Goal: Task Accomplishment & Management: Manage account settings

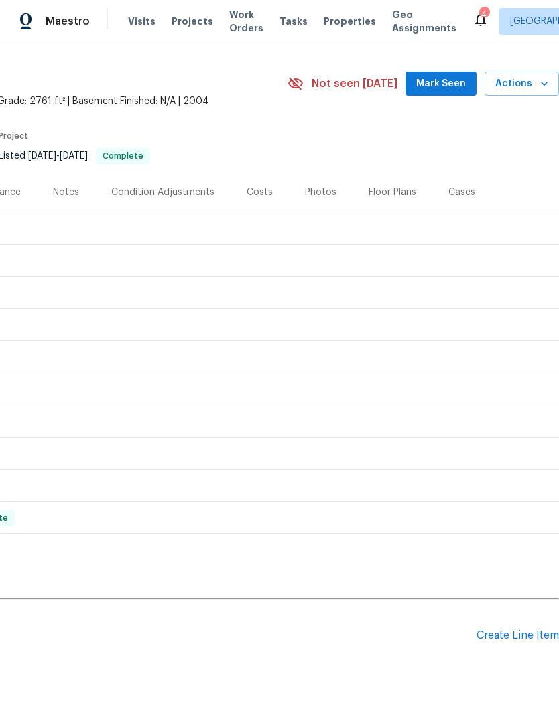
scroll to position [31, 198]
click at [526, 638] on div "Create Line Item" at bounding box center [517, 635] width 82 height 13
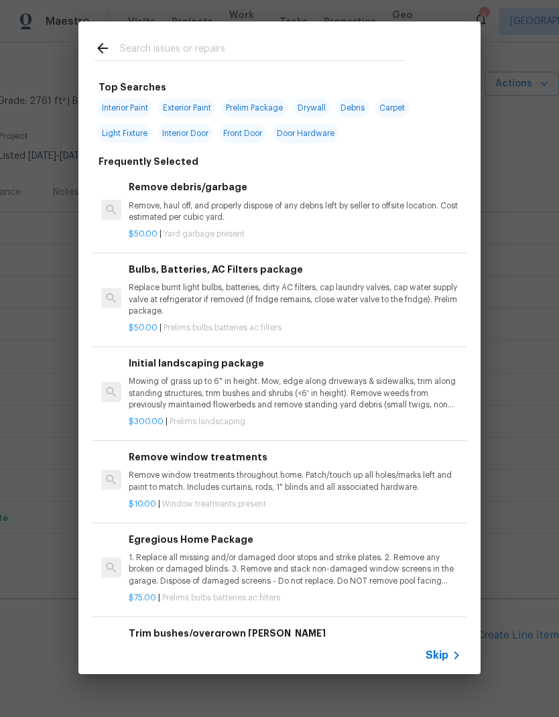
click at [237, 49] on input "text" at bounding box center [262, 50] width 284 height 20
type input "S"
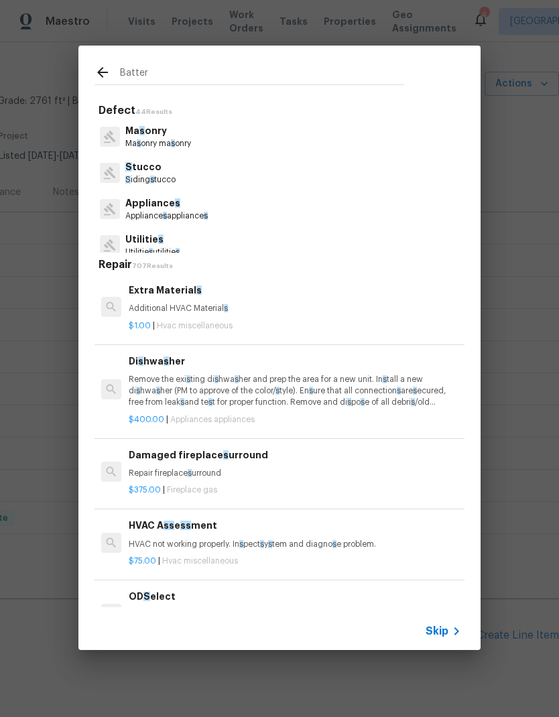
type input "Battery"
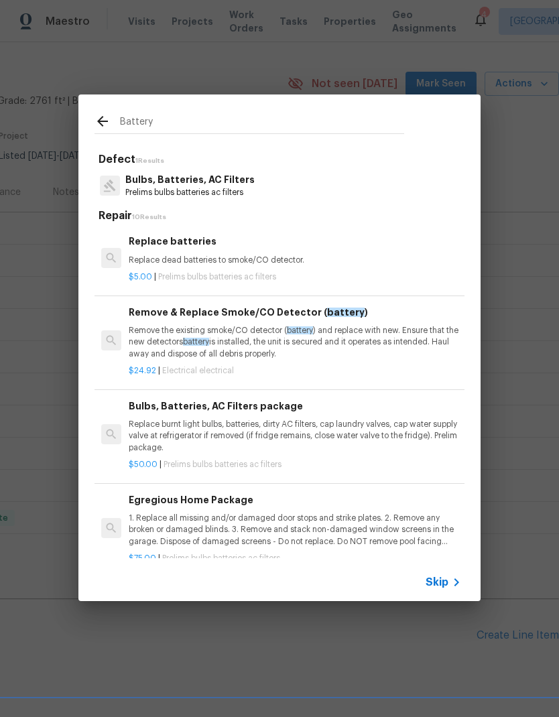
click at [289, 328] on span "battery" at bounding box center [300, 330] width 26 height 8
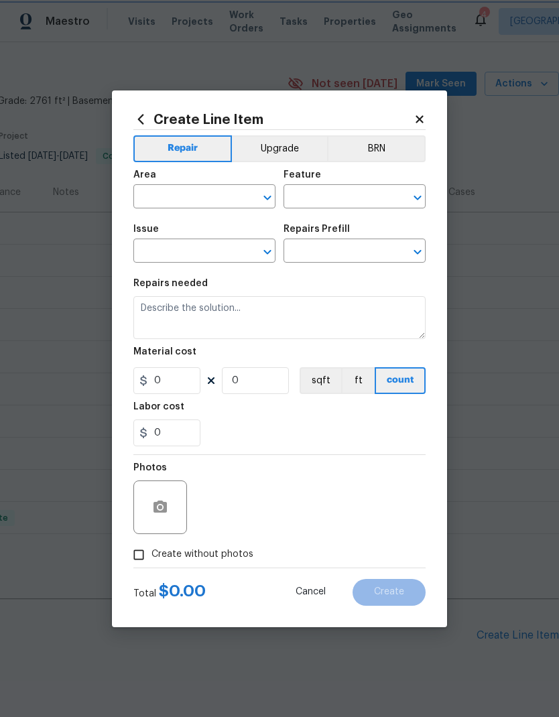
type input "Electrical"
type textarea "Remove the existing smoke/CO detector (battery) and replace with new. Ensure th…"
type input "1"
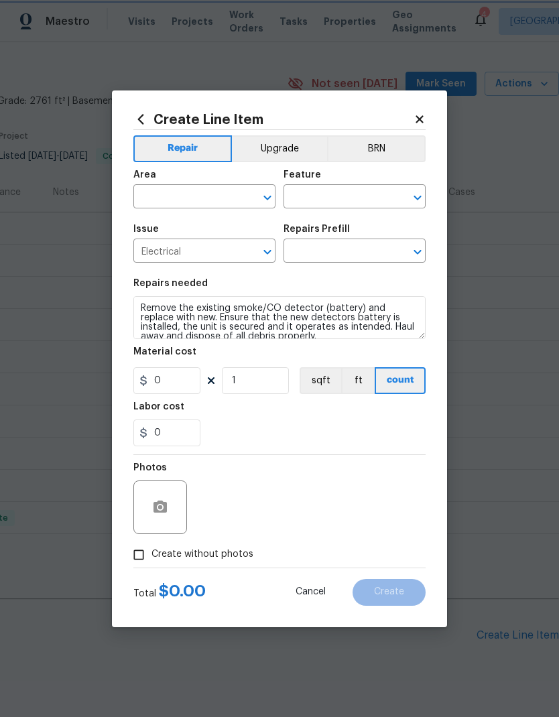
type input "Remove & Replace Smoke/CO Detector (battery) $24.92"
type input "24.92"
click at [223, 197] on input "text" at bounding box center [185, 198] width 105 height 21
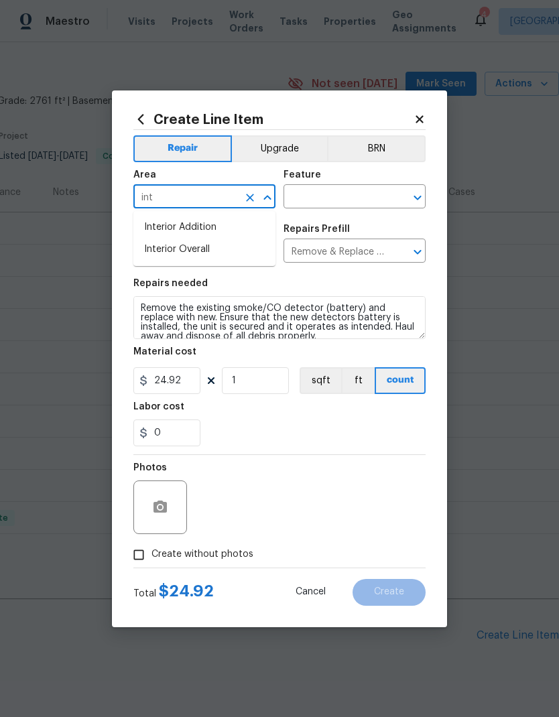
click at [201, 253] on li "Interior Overall" at bounding box center [204, 249] width 142 height 22
type input "Interior Overall"
click at [359, 200] on input "text" at bounding box center [335, 198] width 105 height 21
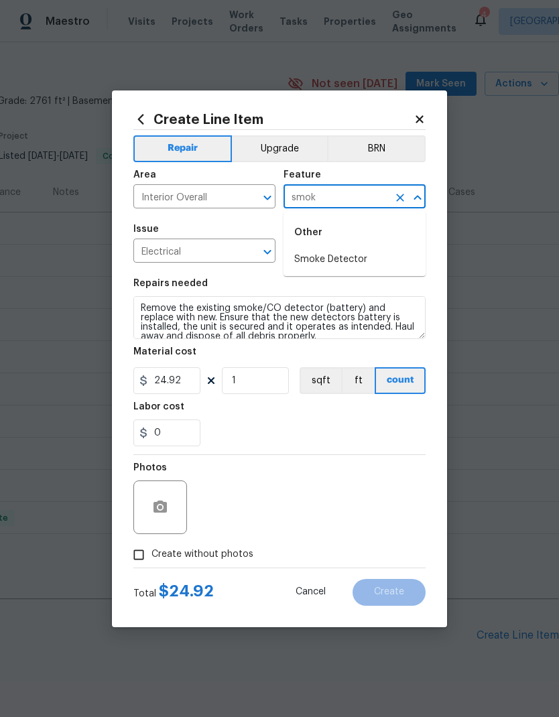
click at [340, 256] on li "Smoke Detector" at bounding box center [354, 260] width 142 height 22
type input "Smoke Detector"
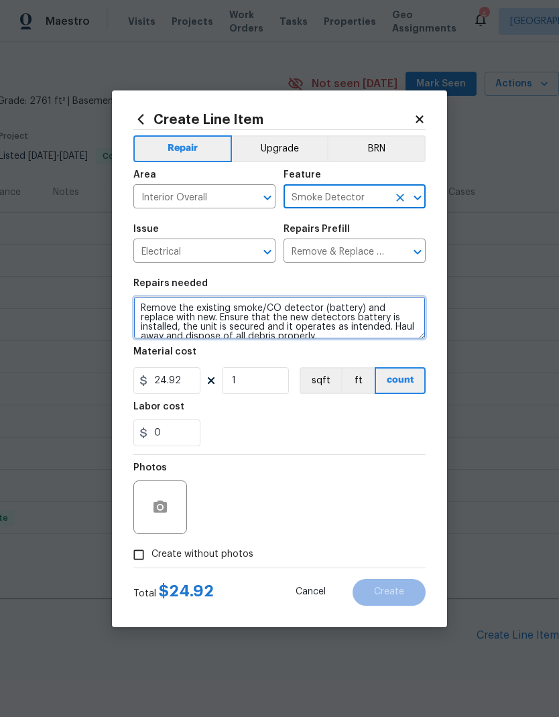
click at [154, 309] on textarea "Remove the existing smoke/CO detector (battery) and replace with new. Ensure th…" at bounding box center [279, 317] width 292 height 43
click at [156, 308] on textarea "Remove the existing smoke/CO detector (battery) and replace with new. Ensure th…" at bounding box center [279, 317] width 292 height 43
click at [153, 309] on textarea "Remove the existing smoke/CO detector (battery) and replace with new. Ensure th…" at bounding box center [279, 317] width 292 height 43
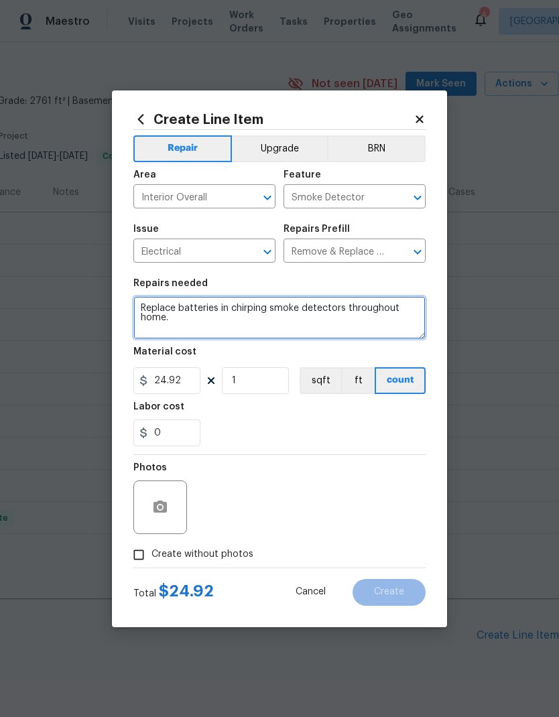
type textarea "Replace batteries in chirping smoke detectors throughout home."
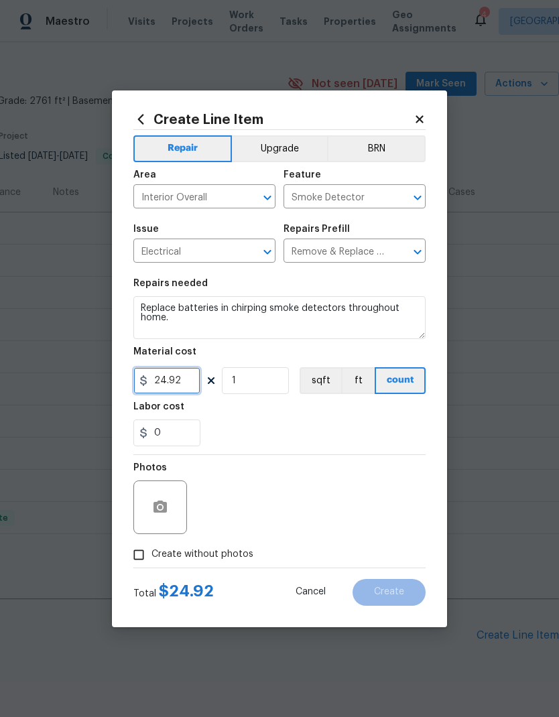
click at [182, 383] on input "24.92" at bounding box center [166, 380] width 67 height 27
type input "25"
click at [220, 556] on span "Create without photos" at bounding box center [202, 554] width 102 height 14
click at [151, 556] on input "Create without photos" at bounding box center [138, 554] width 25 height 25
checkbox input "true"
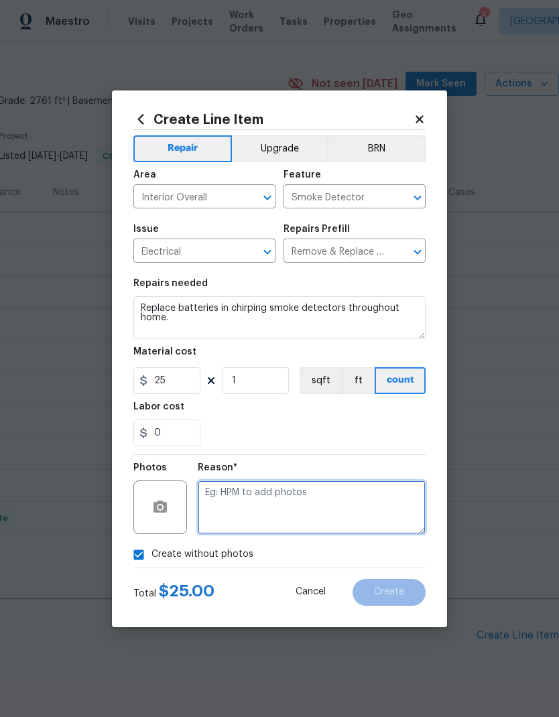
click at [277, 514] on textarea at bounding box center [312, 507] width 228 height 54
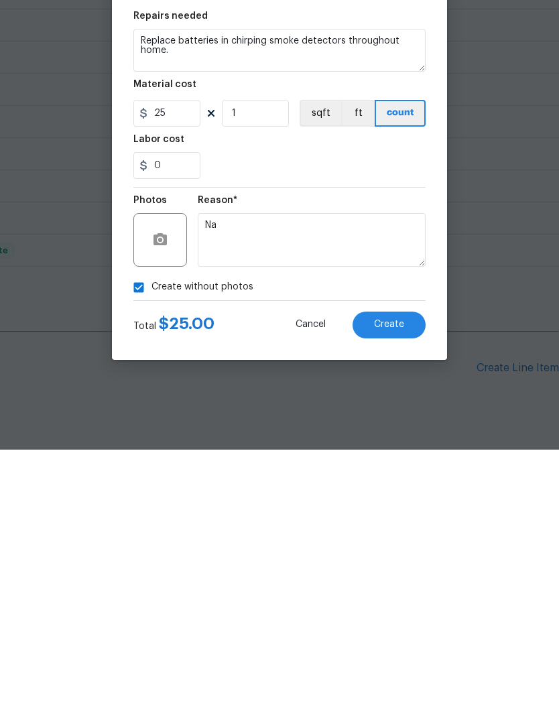
scroll to position [54, 0]
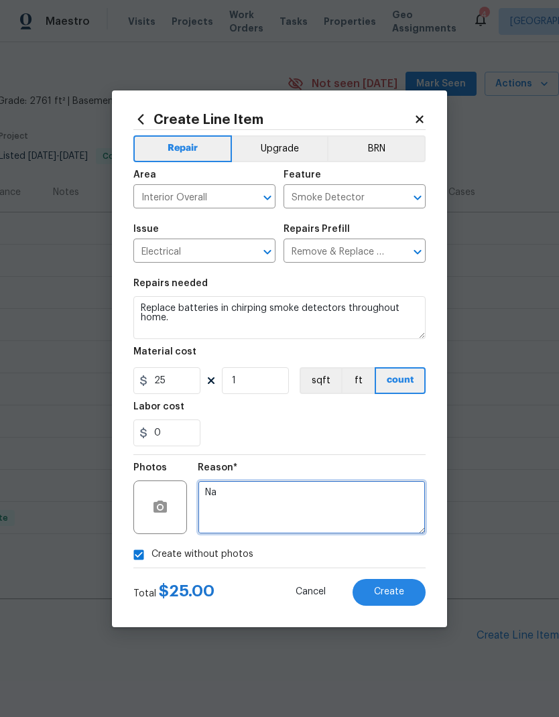
type textarea "Na"
click at [393, 589] on span "Create" at bounding box center [389, 592] width 30 height 10
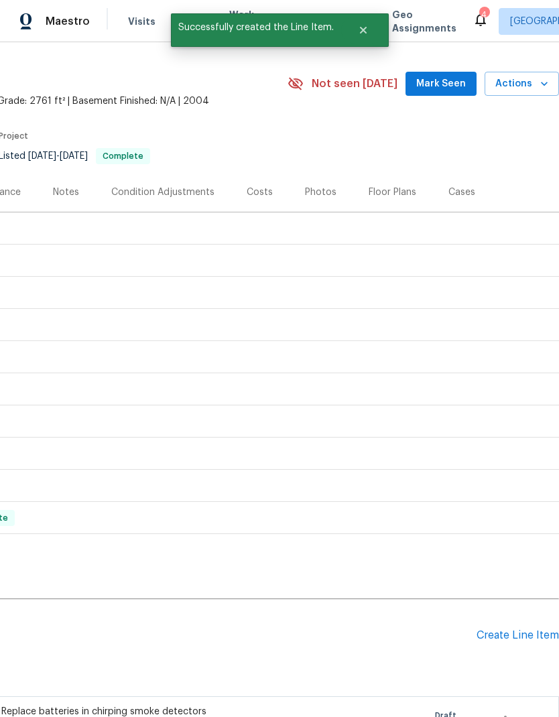
click at [521, 629] on div "Create Line Item" at bounding box center [517, 635] width 82 height 13
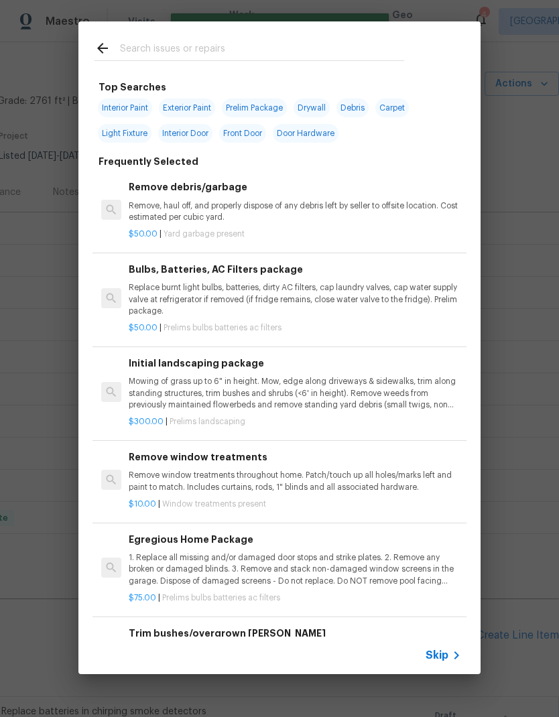
click at [218, 46] on input "text" at bounding box center [262, 50] width 284 height 20
type input "Caulk"
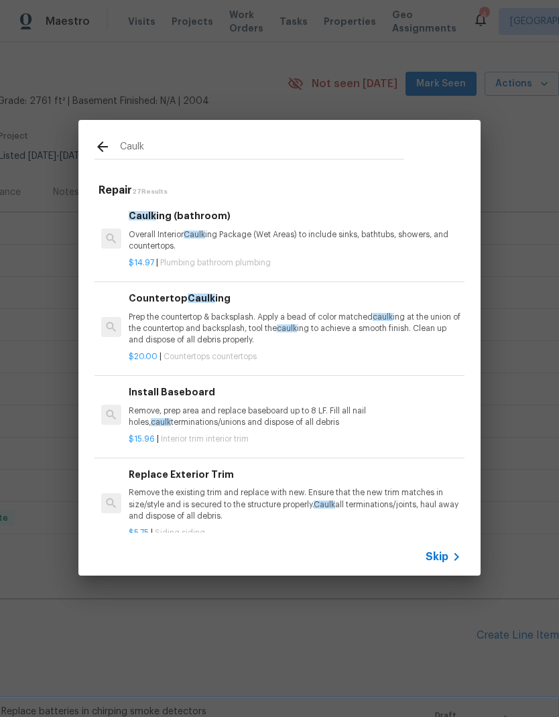
click at [279, 232] on p "Overall Interior Caulk ing Package (Wet Areas) to include sinks, bathtubs, show…" at bounding box center [295, 240] width 332 height 23
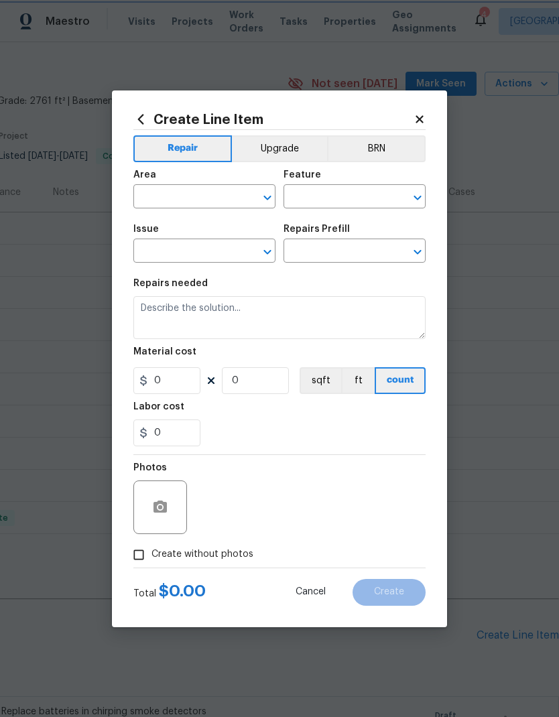
type input "Plumbing"
type input "Bathroom Plumbing"
type textarea "Overall Interior Caulking Package (Wet Areas) to include sinks, bathtubs, showe…"
type input "1"
type input "Caulking (bathroom) $14.97"
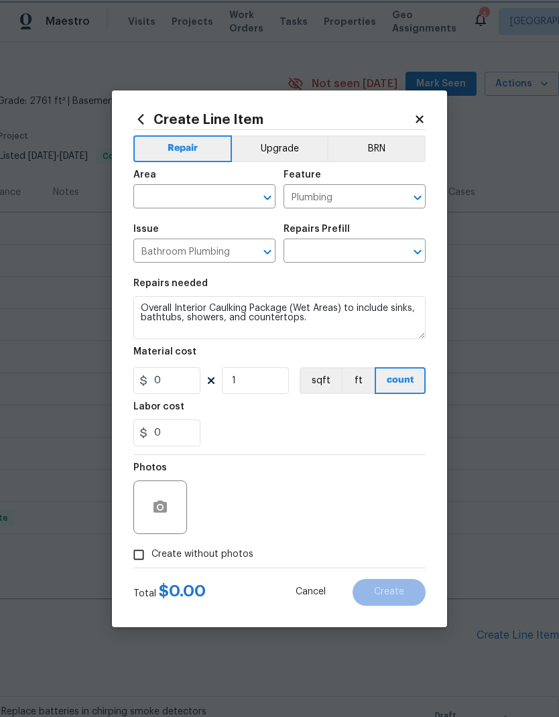
type input "14.97"
click at [216, 202] on input "text" at bounding box center [185, 198] width 105 height 21
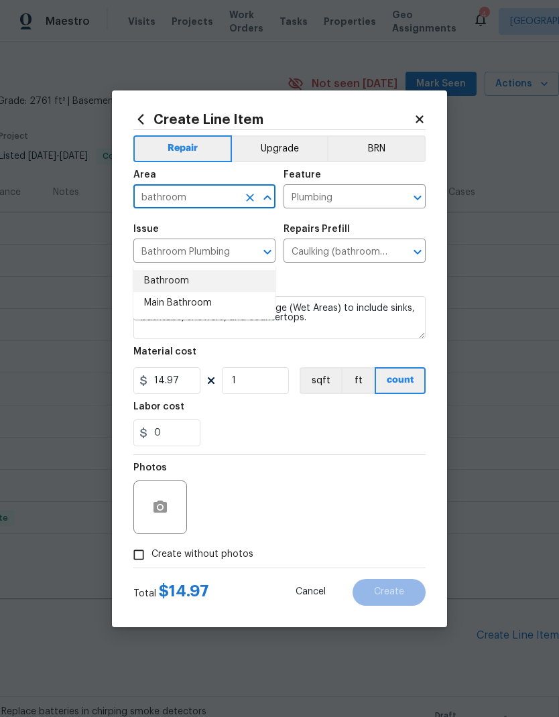
click at [165, 270] on li "Bathroom" at bounding box center [204, 281] width 142 height 22
type input "Bathroom"
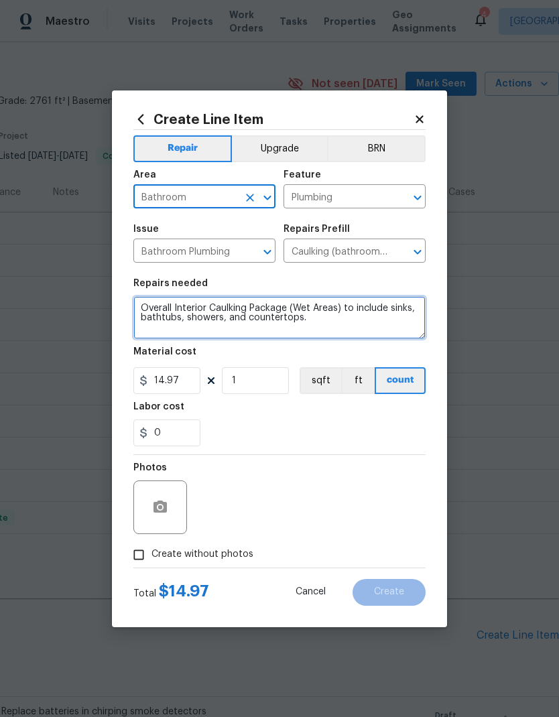
click at [315, 322] on textarea "Overall Interior Caulking Package (Wet Areas) to include sinks, bathtubs, showe…" at bounding box center [279, 317] width 292 height 43
click at [157, 312] on textarea "Overall Interior Caulking Package (Wet Areas) to include sinks, bathtubs, showe…" at bounding box center [279, 317] width 292 height 43
click at [153, 305] on textarea "Overall Interior Caulking Package (Wet Areas) to include sinks, bathtubs, showe…" at bounding box center [279, 317] width 292 height 43
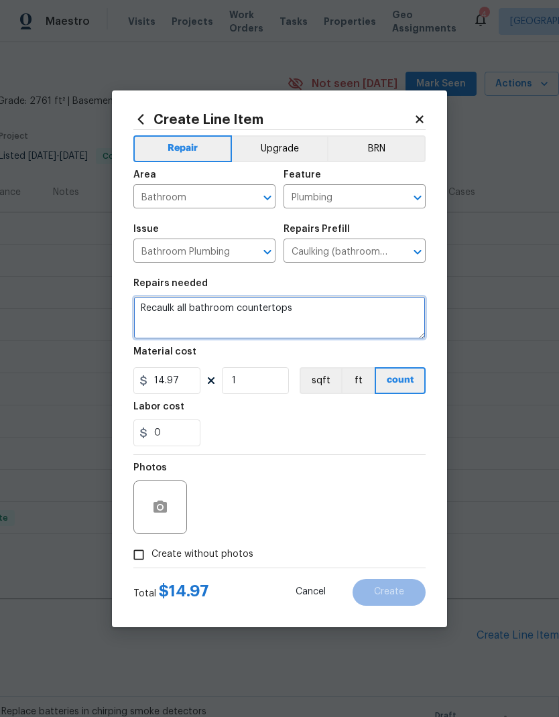
type textarea "Recaulk all bathroom countertops"
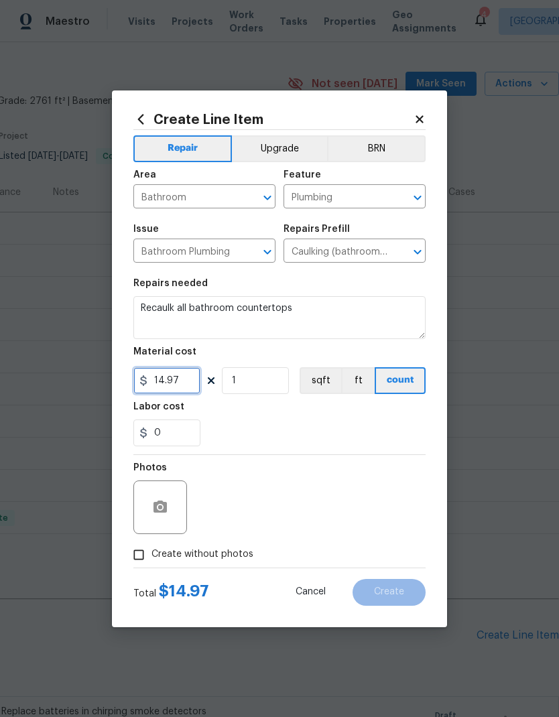
click at [191, 386] on input "14.97" at bounding box center [166, 380] width 67 height 27
click at [183, 381] on input "14.97" at bounding box center [166, 380] width 67 height 27
click at [182, 380] on input "14.97" at bounding box center [166, 380] width 67 height 27
type input "15"
click at [254, 383] on input "1" at bounding box center [255, 380] width 67 height 27
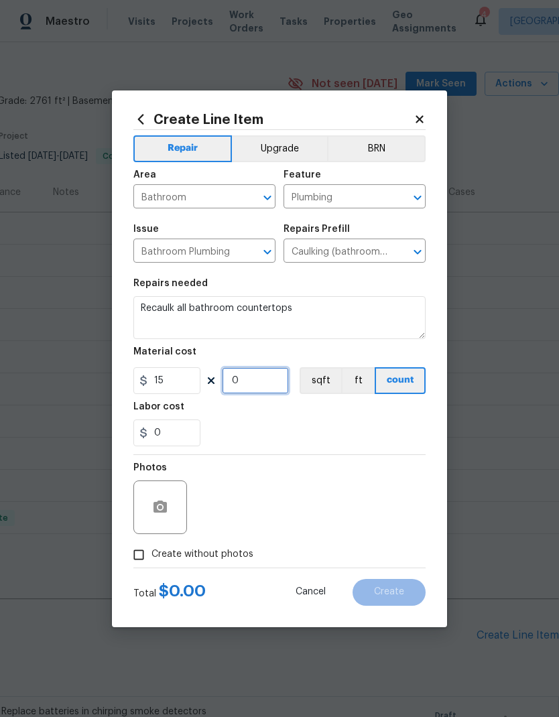
type input "3"
click at [323, 423] on div "0" at bounding box center [279, 432] width 292 height 27
click at [240, 565] on label "Create without photos" at bounding box center [189, 554] width 127 height 25
click at [151, 565] on input "Create without photos" at bounding box center [138, 554] width 25 height 25
checkbox input "true"
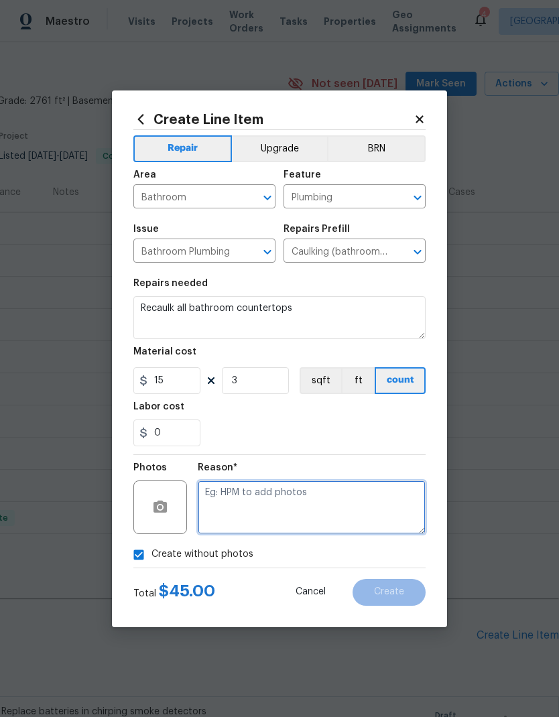
click at [332, 509] on textarea at bounding box center [312, 507] width 228 height 54
type textarea "Na"
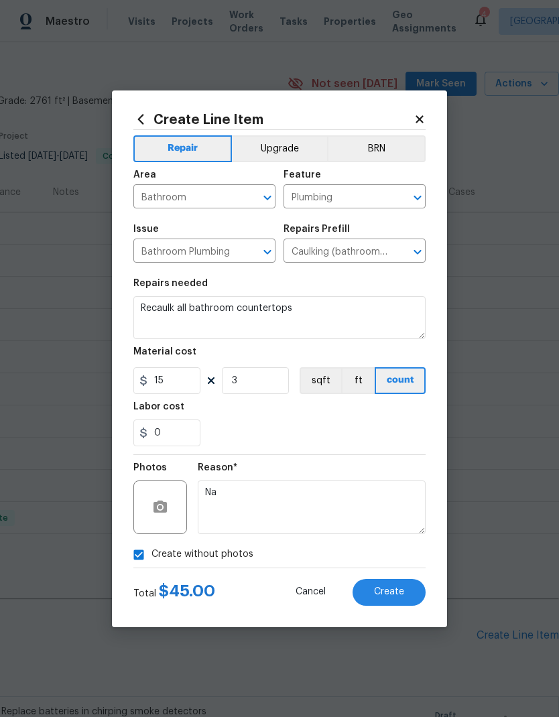
click at [408, 590] on button "Create" at bounding box center [388, 592] width 73 height 27
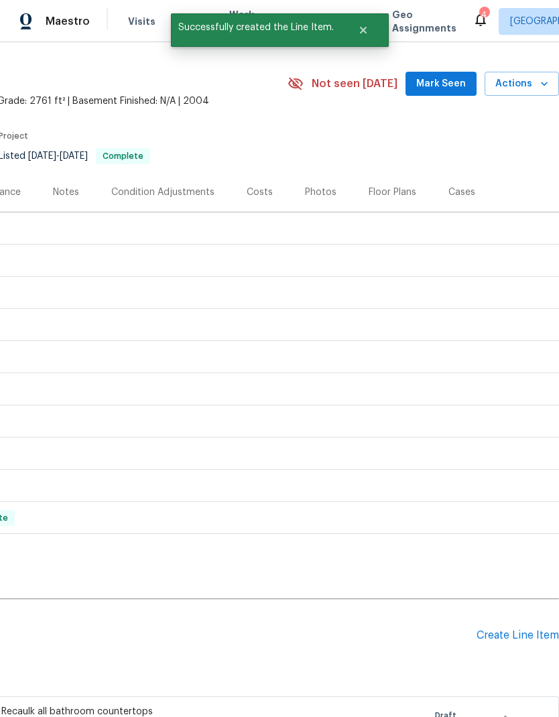
click at [525, 629] on div "Create Line Item" at bounding box center [517, 635] width 82 height 13
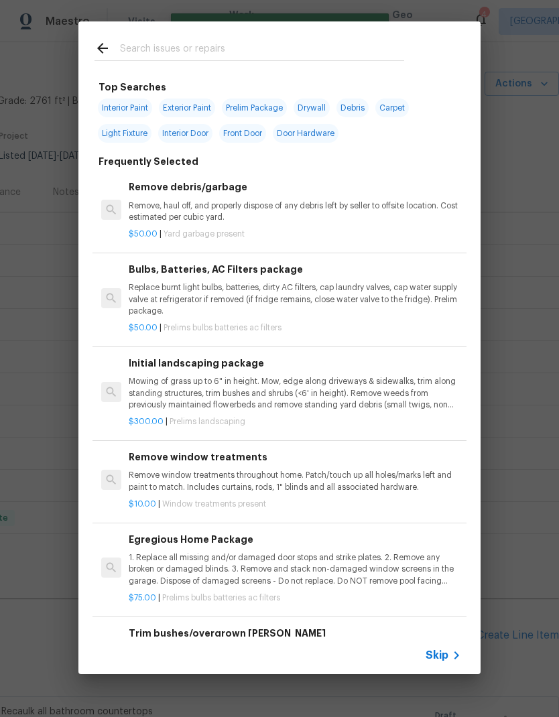
click at [218, 41] on input "text" at bounding box center [262, 50] width 284 height 20
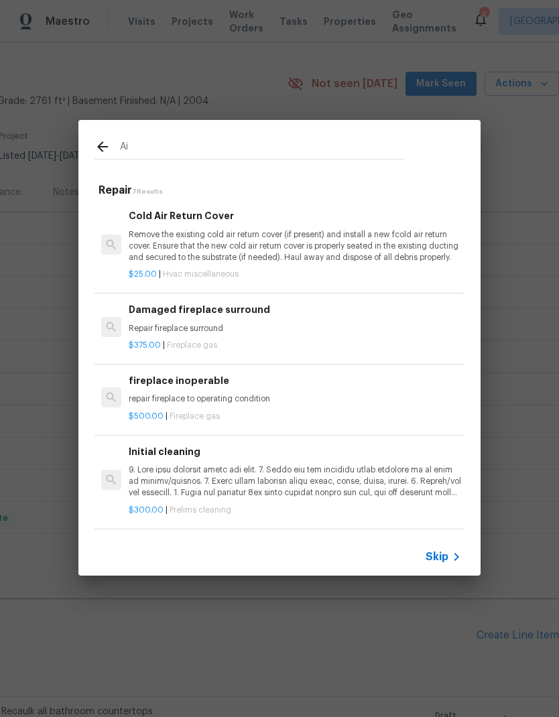
type input "A"
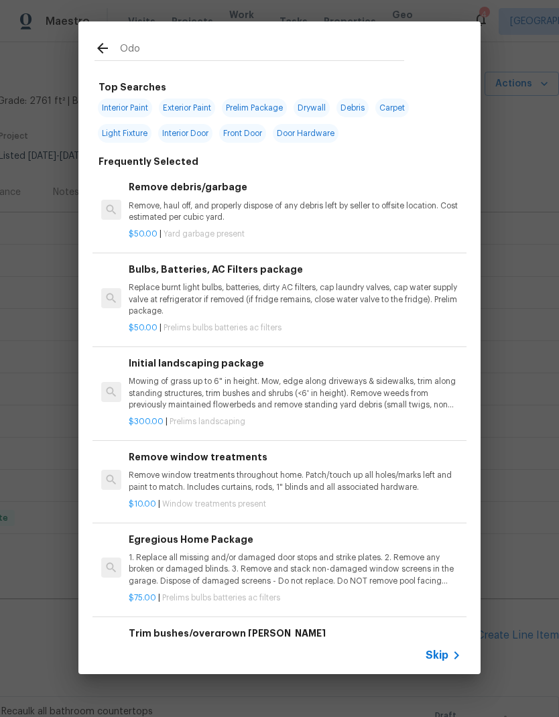
type input "Odor"
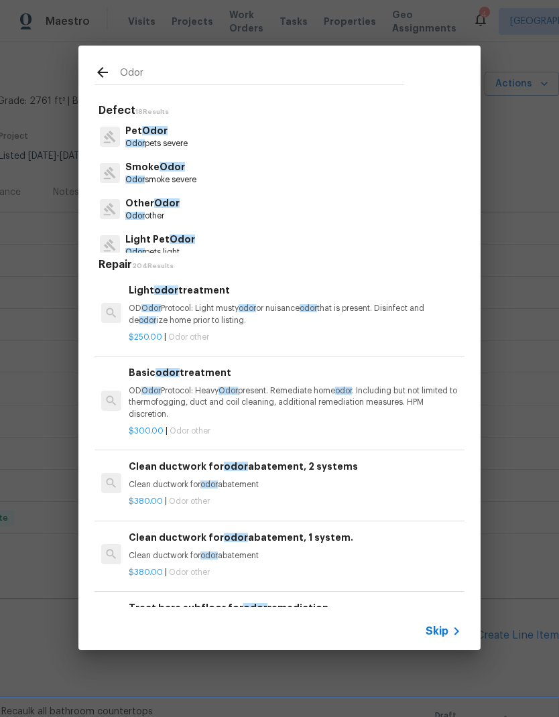
click at [283, 389] on p "OD Odor Protocol: Heavy Odor present. Remediate home odor . Including but not l…" at bounding box center [295, 402] width 332 height 34
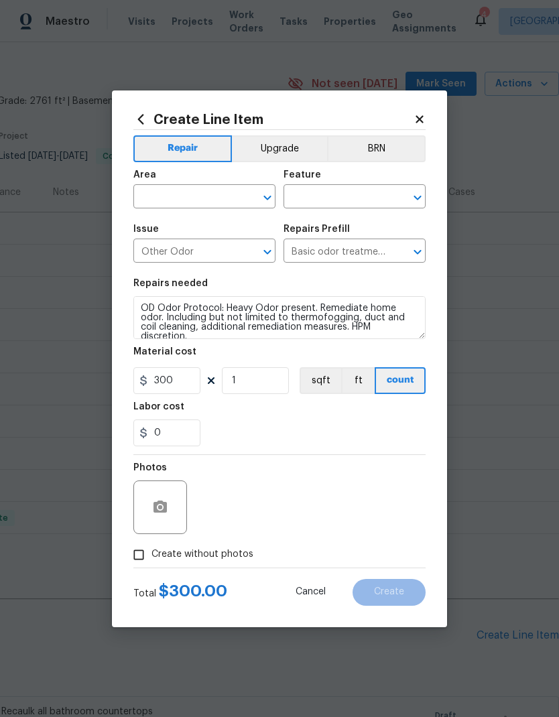
click at [212, 194] on input "text" at bounding box center [185, 198] width 105 height 21
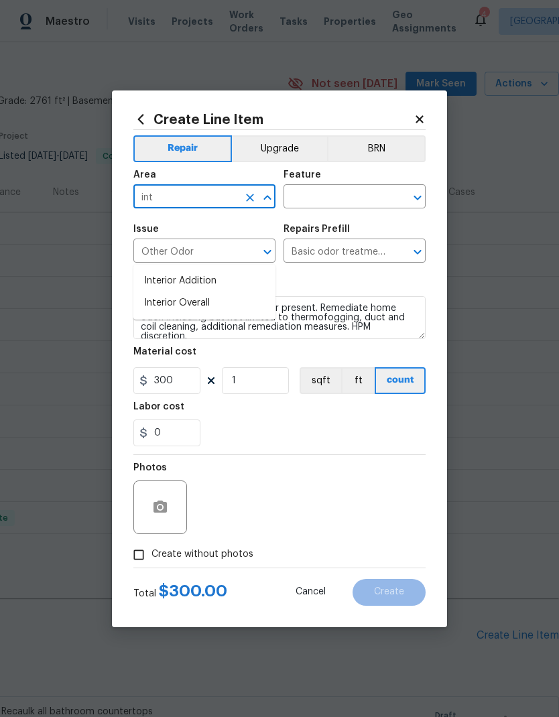
click at [186, 292] on li "Interior Overall" at bounding box center [204, 303] width 142 height 22
type input "Interior Overall"
click at [186, 245] on input "Other Odor" at bounding box center [185, 252] width 105 height 21
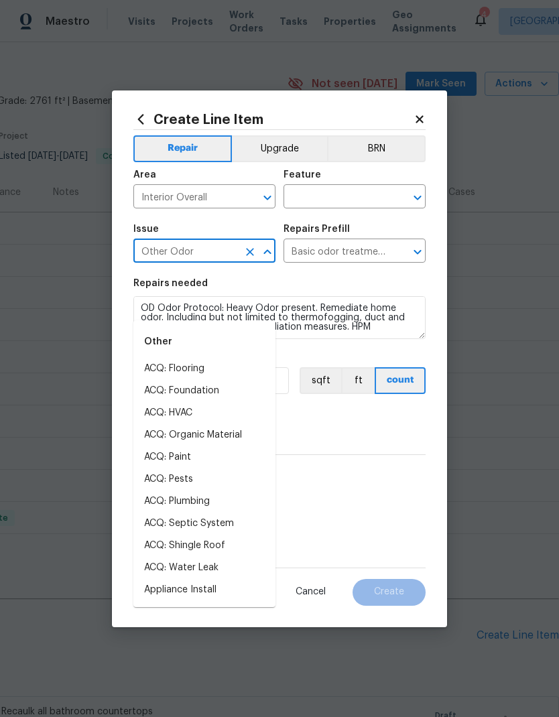
click at [369, 188] on input "text" at bounding box center [335, 198] width 105 height 21
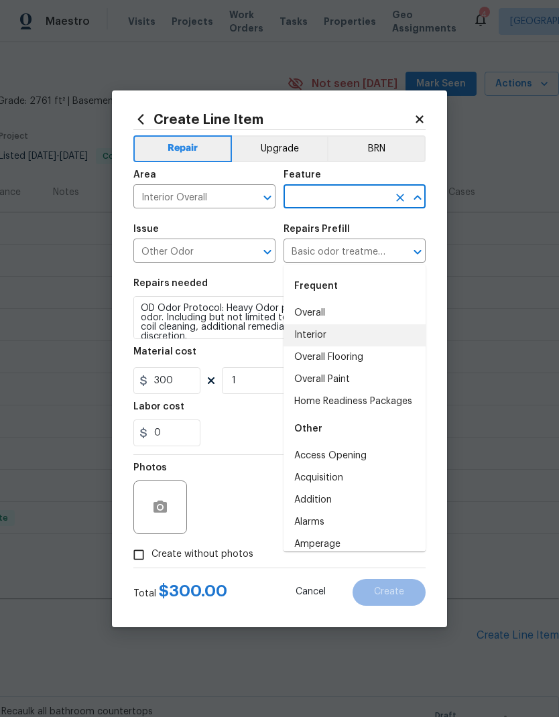
click at [324, 324] on li "Interior" at bounding box center [354, 335] width 142 height 22
type input "Interior"
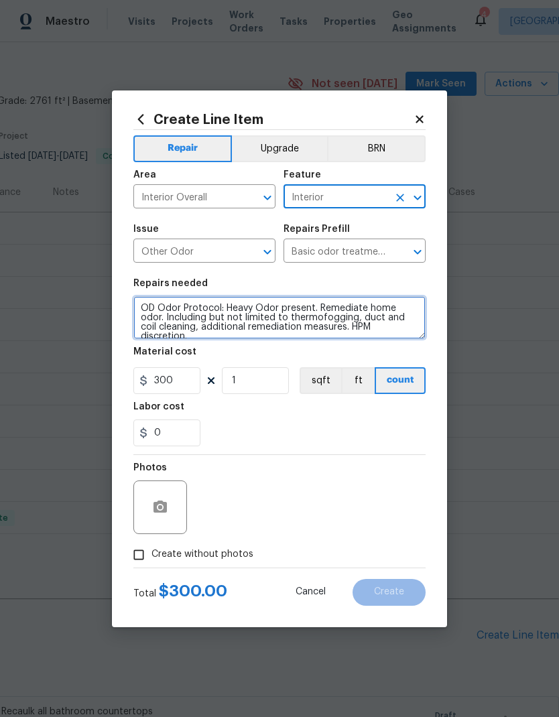
click at [158, 308] on textarea "OD Odor Protocol: Heavy Odor present. Remediate home odor. Including but not li…" at bounding box center [279, 317] width 292 height 43
click at [158, 307] on textarea "OD Odor Protocol: Heavy Odor present. Remediate home odor. Including but not li…" at bounding box center [279, 317] width 292 height 43
click at [148, 309] on textarea "OD Odor Protocol: Heavy Odor present. Remediate home odor. Including but not li…" at bounding box center [279, 317] width 292 height 43
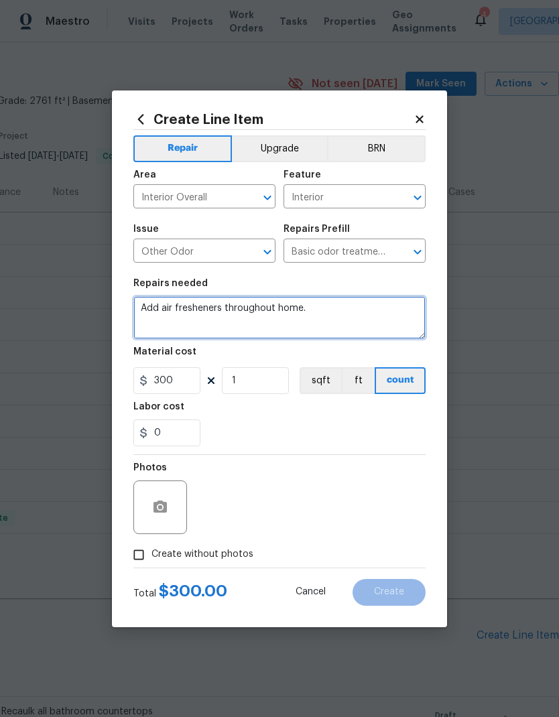
click at [159, 305] on textarea "Add air fresheners throughout home." at bounding box center [279, 317] width 292 height 43
click at [378, 313] on textarea "Add plug in air fresheners throughout home." at bounding box center [279, 317] width 292 height 43
click at [350, 309] on textarea "Add plug in air fresheners throughout home. (4 downstairs / 2 upstairs)" at bounding box center [279, 317] width 292 height 43
click at [255, 326] on textarea "Add plug in air fresheners throughout home. (5 downstairs / 2 upstairs)" at bounding box center [279, 317] width 292 height 43
type textarea "Add plug in air fresheners throughout home. (5 downstairs / 2 upstairs)"
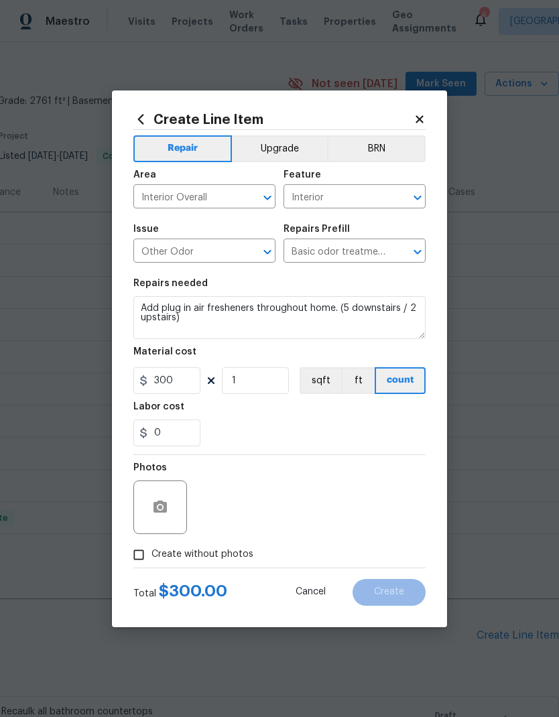
click at [296, 421] on div "0" at bounding box center [279, 432] width 292 height 27
click at [230, 560] on span "Create without photos" at bounding box center [202, 554] width 102 height 14
click at [151, 560] on input "Create without photos" at bounding box center [138, 554] width 25 height 25
checkbox input "true"
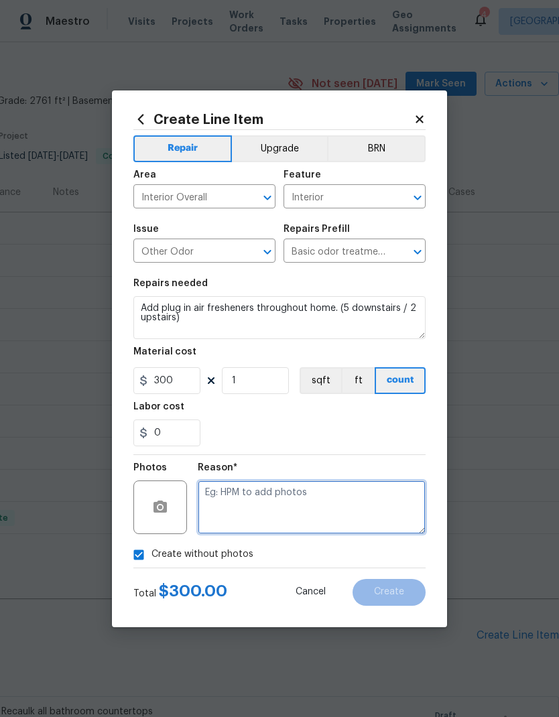
click at [312, 516] on textarea at bounding box center [312, 507] width 228 height 54
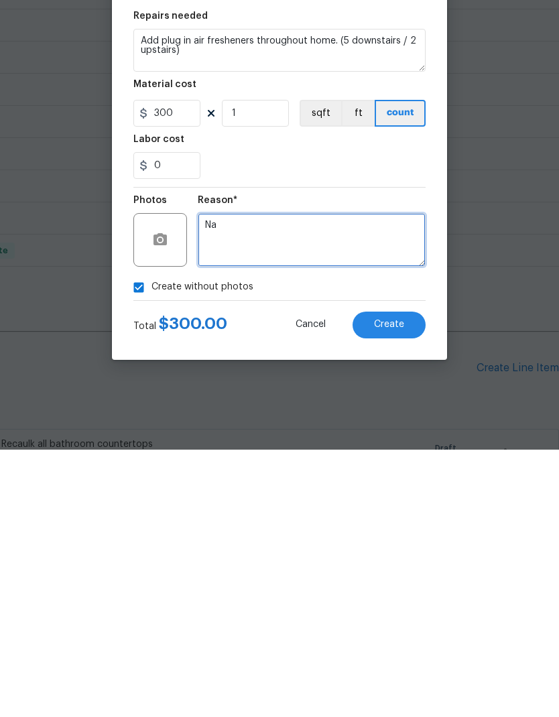
type textarea "Na"
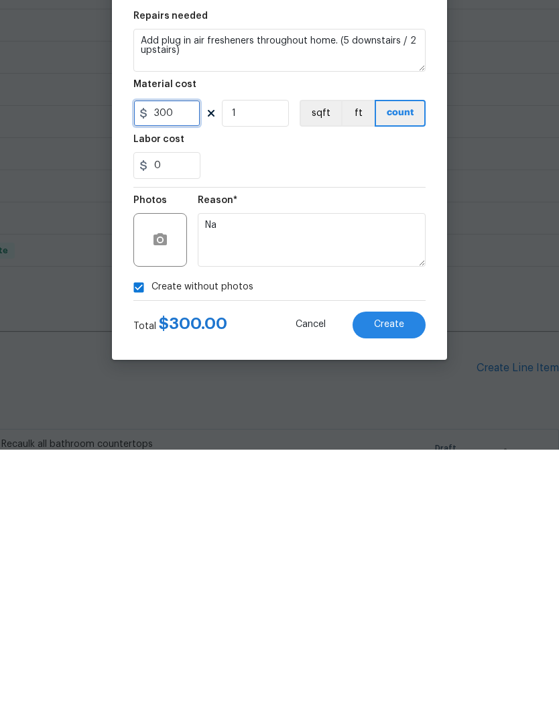
click at [186, 367] on input "300" at bounding box center [166, 380] width 67 height 27
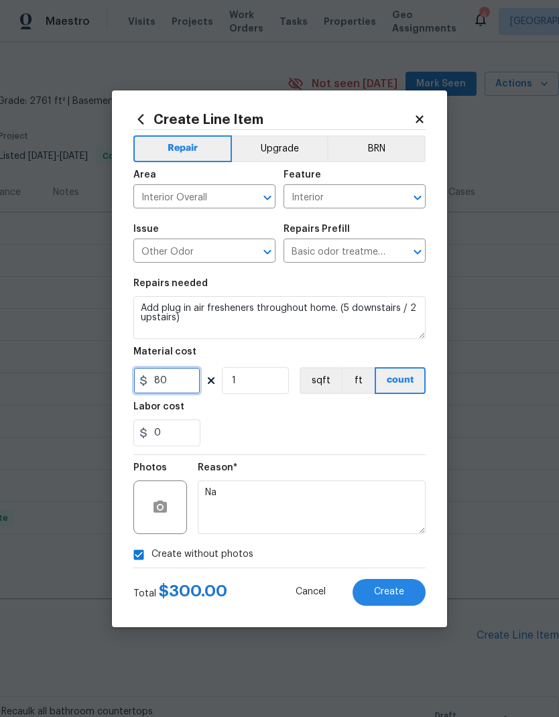
type input "80"
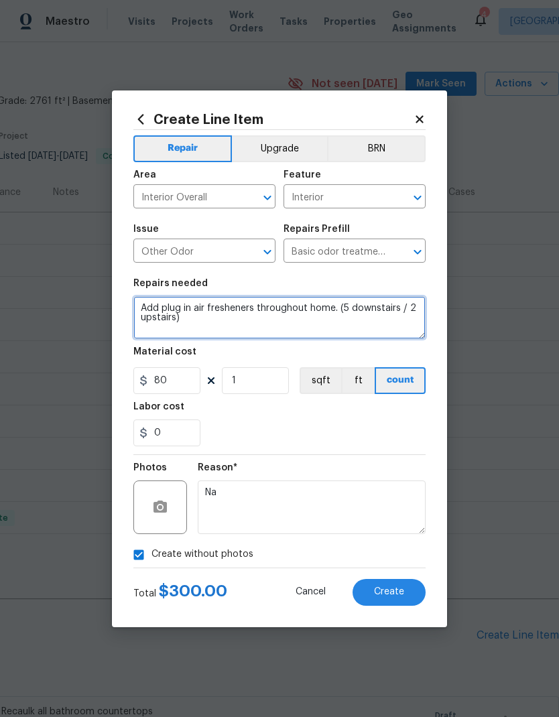
click at [346, 305] on textarea "Add plug in air fresheners throughout home. (5 downstairs / 2 upstairs)" at bounding box center [279, 317] width 292 height 43
type textarea "Add plug in air fresheners throughout home. (4 downstairs / 2 upstairs)"
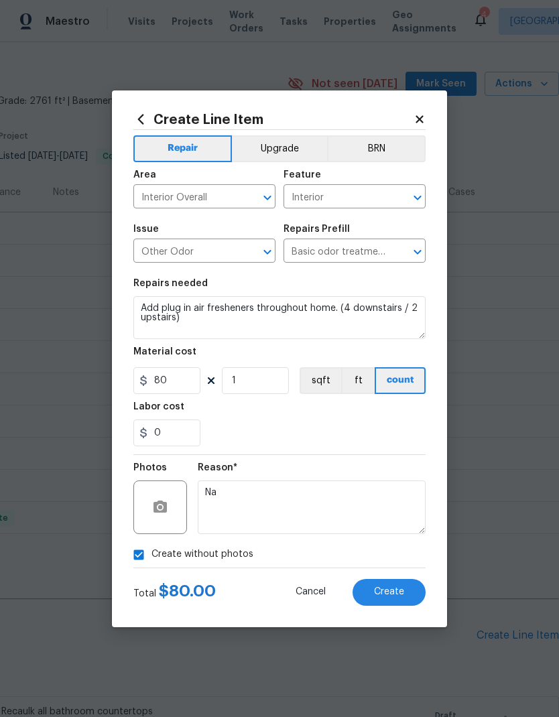
click at [342, 409] on div "Labor cost" at bounding box center [279, 410] width 292 height 17
click at [401, 593] on span "Create" at bounding box center [389, 592] width 30 height 10
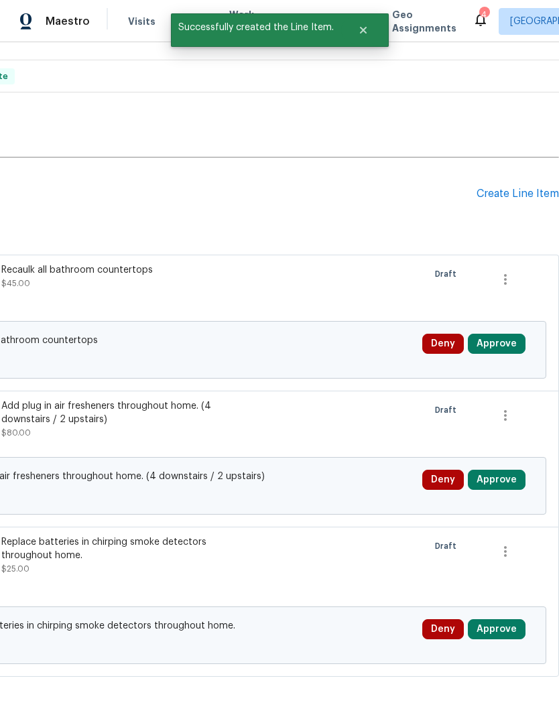
scroll to position [472, 198]
click at [516, 334] on button "Approve" at bounding box center [497, 344] width 58 height 20
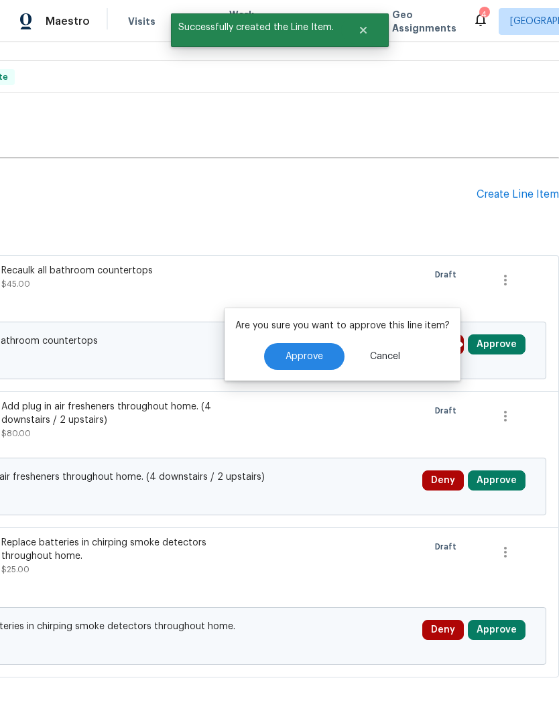
click at [301, 343] on button "Approve" at bounding box center [304, 356] width 80 height 27
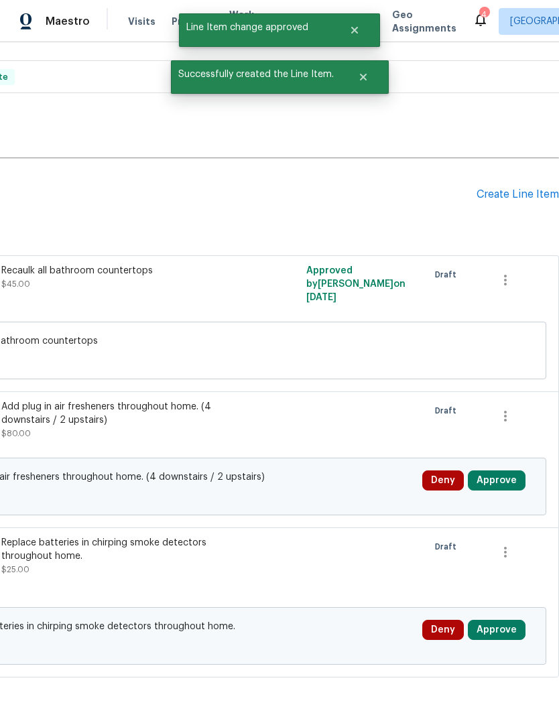
click at [495, 466] on div "Deny Approve" at bounding box center [477, 486] width 119 height 40
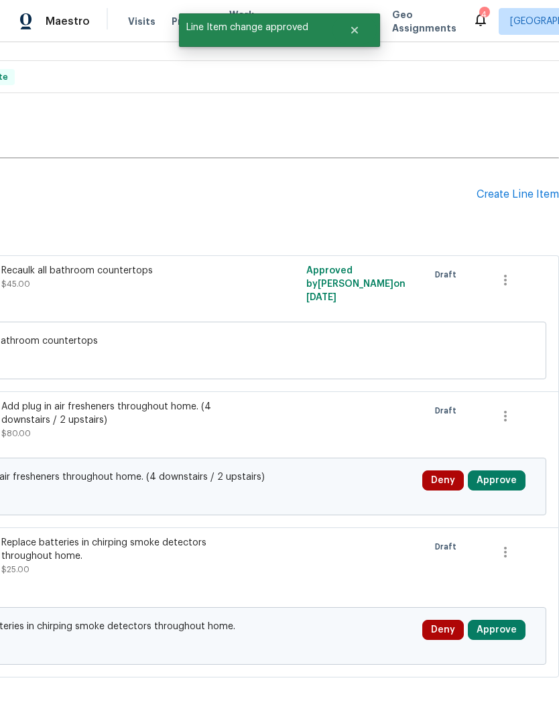
click at [510, 470] on button "Approve" at bounding box center [497, 480] width 58 height 20
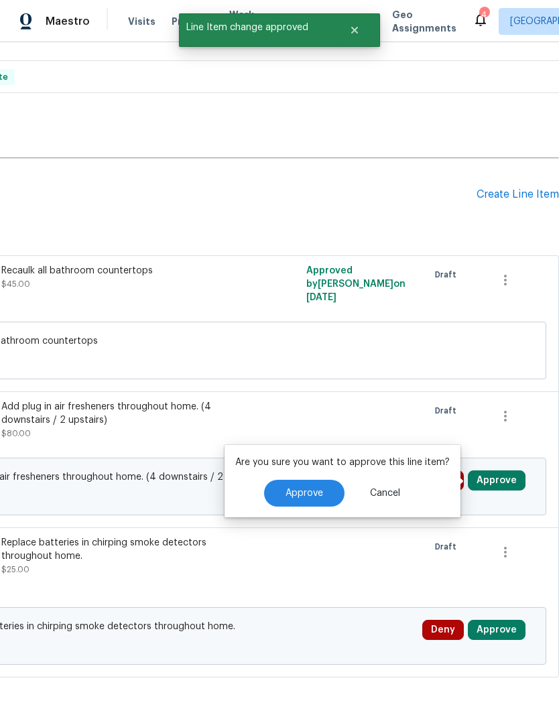
click at [302, 480] on button "Approve" at bounding box center [304, 493] width 80 height 27
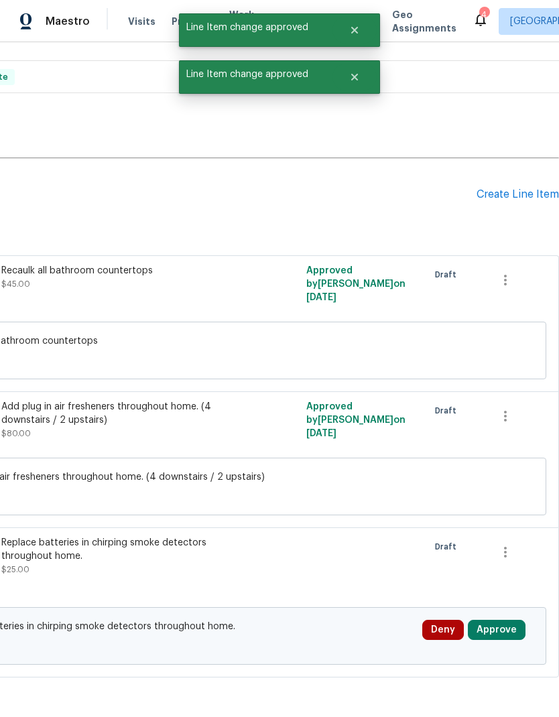
click at [510, 620] on button "Approve" at bounding box center [497, 630] width 58 height 20
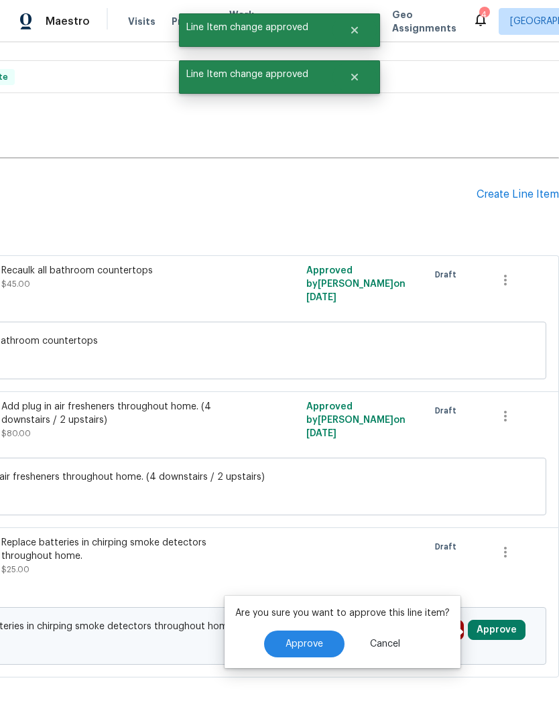
click at [309, 639] on span "Approve" at bounding box center [304, 644] width 38 height 10
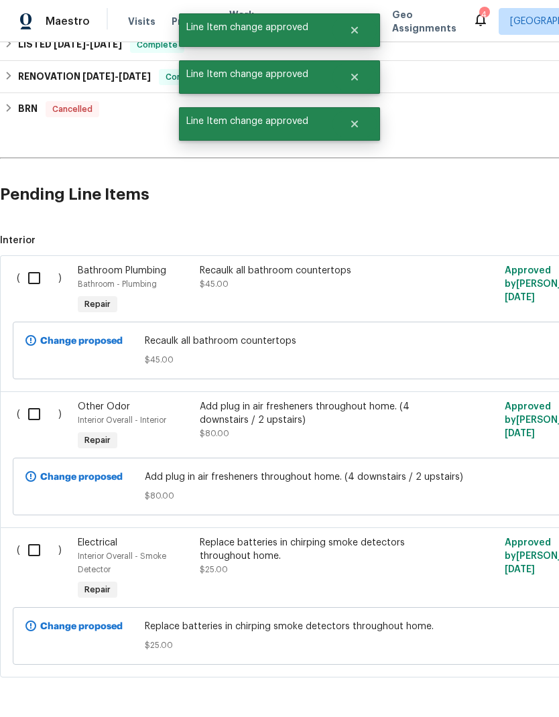
scroll to position [472, 0]
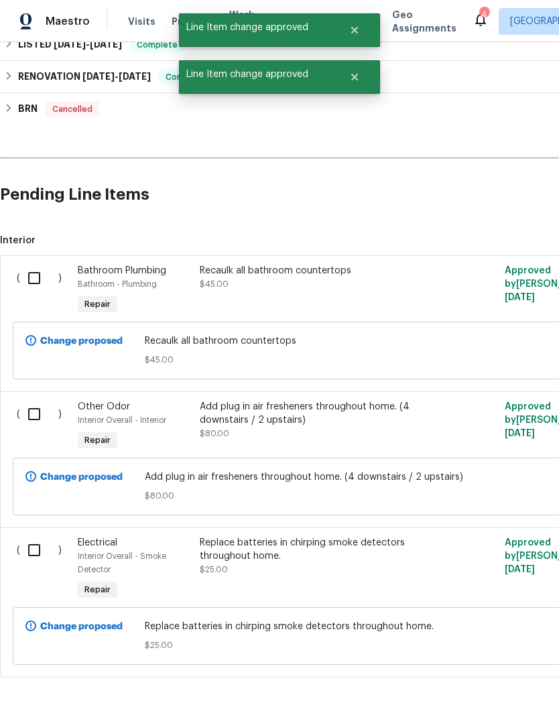
click at [29, 264] on input "checkbox" at bounding box center [39, 278] width 38 height 28
checkbox input "true"
click at [36, 400] on input "checkbox" at bounding box center [39, 414] width 38 height 28
checkbox input "true"
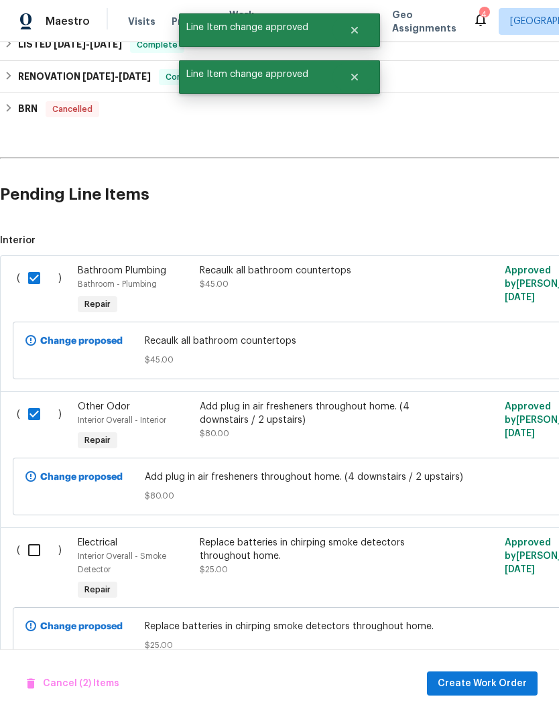
click at [33, 536] on input "checkbox" at bounding box center [39, 550] width 38 height 28
checkbox input "true"
click at [502, 691] on button "Create Work Order" at bounding box center [482, 683] width 111 height 25
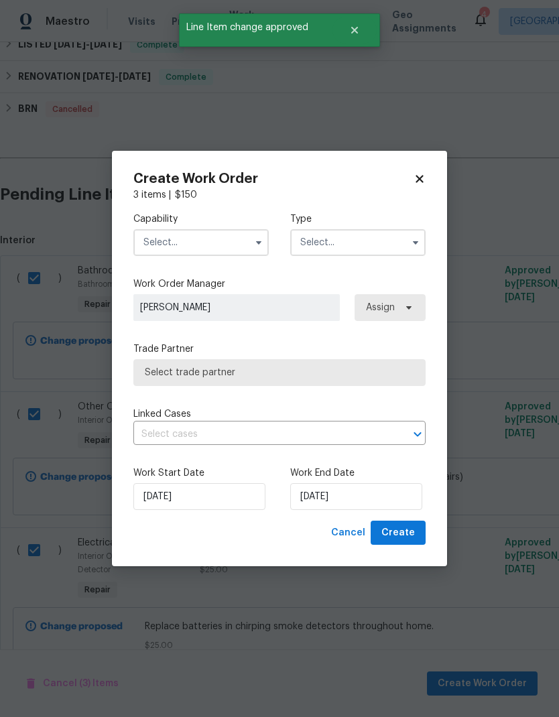
click at [204, 232] on input "text" at bounding box center [200, 242] width 135 height 27
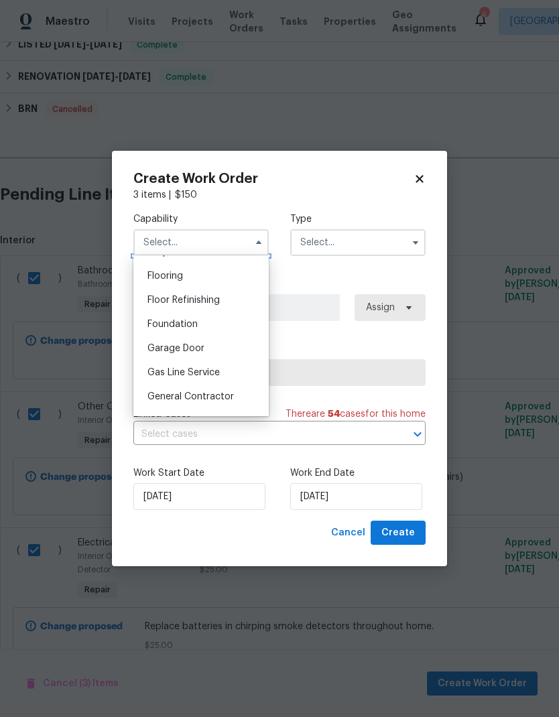
scroll to position [524, 0]
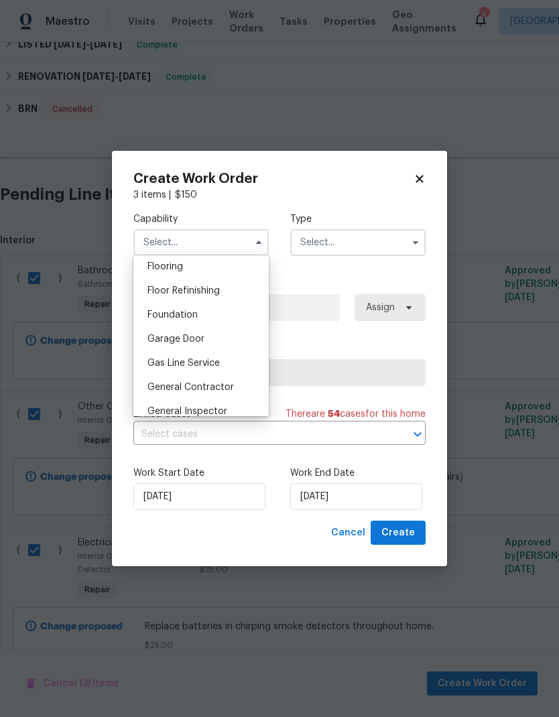
click at [222, 392] on div "General Contractor" at bounding box center [201, 387] width 129 height 24
type input "General Contractor"
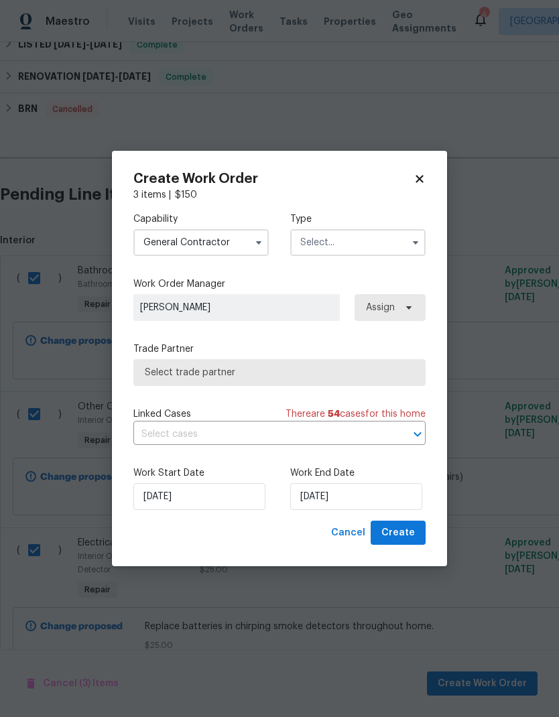
click at [365, 229] on input "text" at bounding box center [357, 242] width 135 height 27
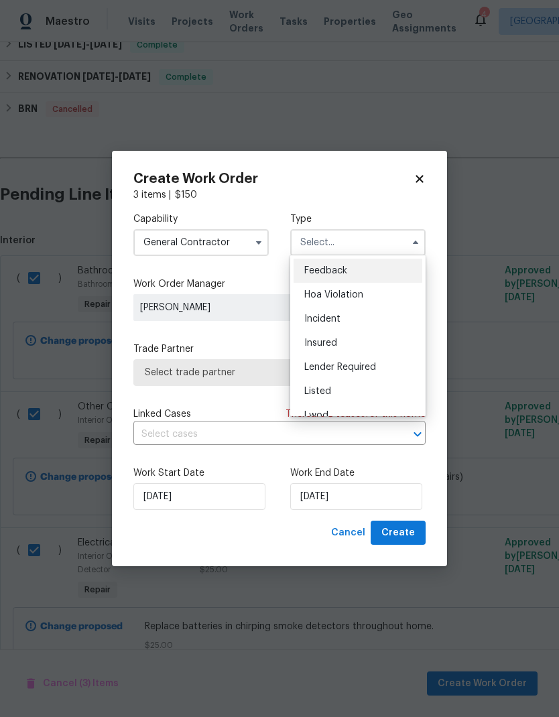
click at [378, 393] on div "Listed" at bounding box center [357, 391] width 129 height 24
type input "Listed"
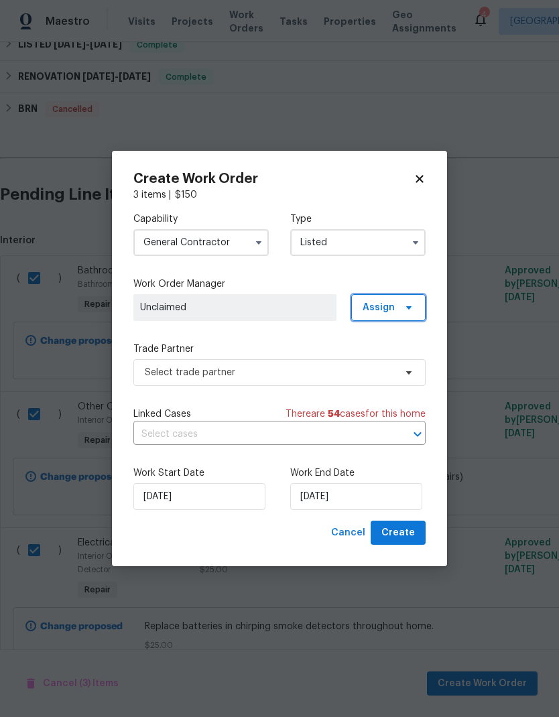
click at [403, 303] on span at bounding box center [406, 307] width 15 height 11
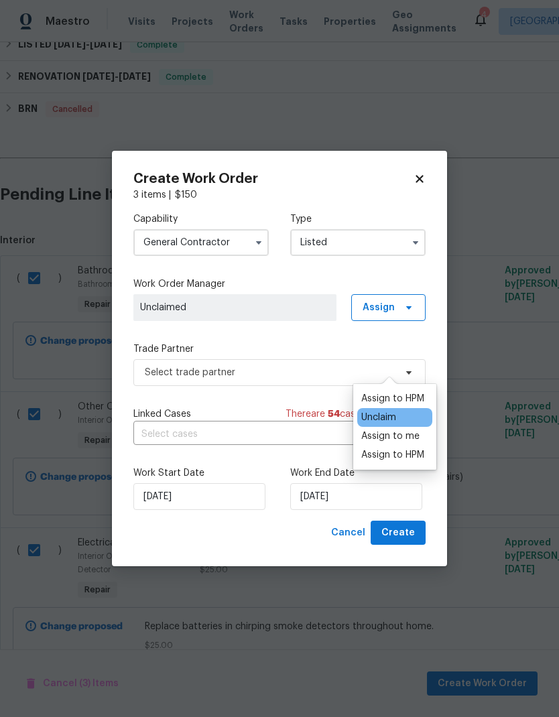
click at [413, 429] on div "Assign to me" at bounding box center [390, 435] width 58 height 13
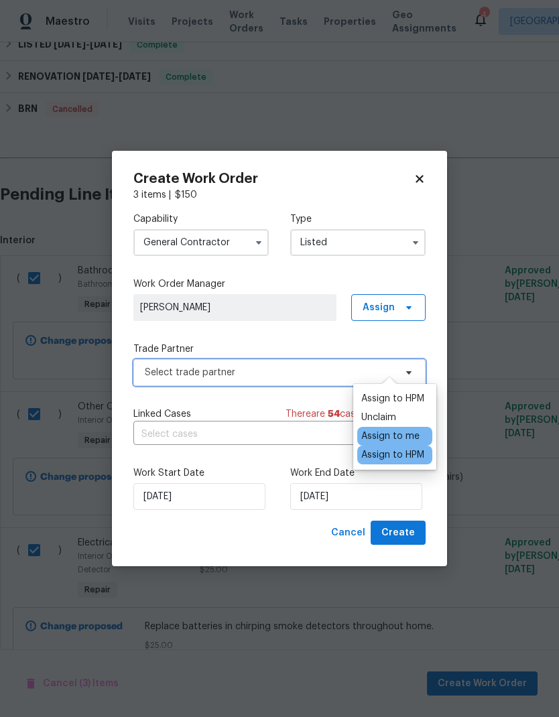
click at [299, 367] on span "Select trade partner" at bounding box center [270, 372] width 250 height 13
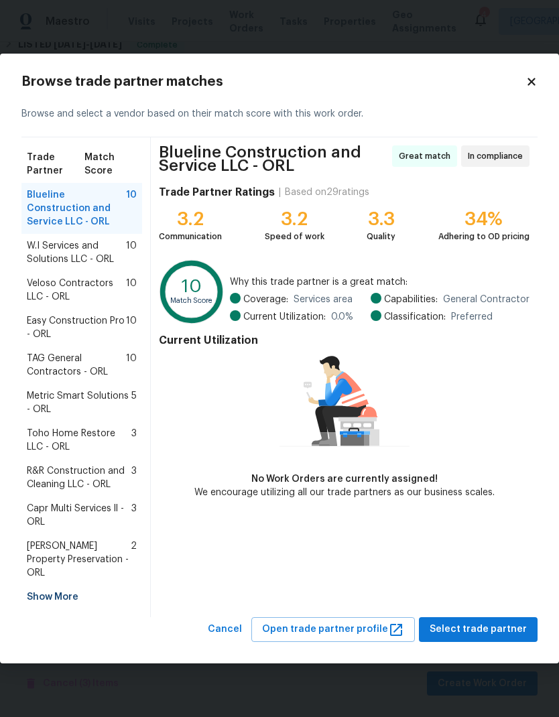
click at [94, 284] on span "Veloso Contractors LLC - ORL" at bounding box center [76, 290] width 99 height 27
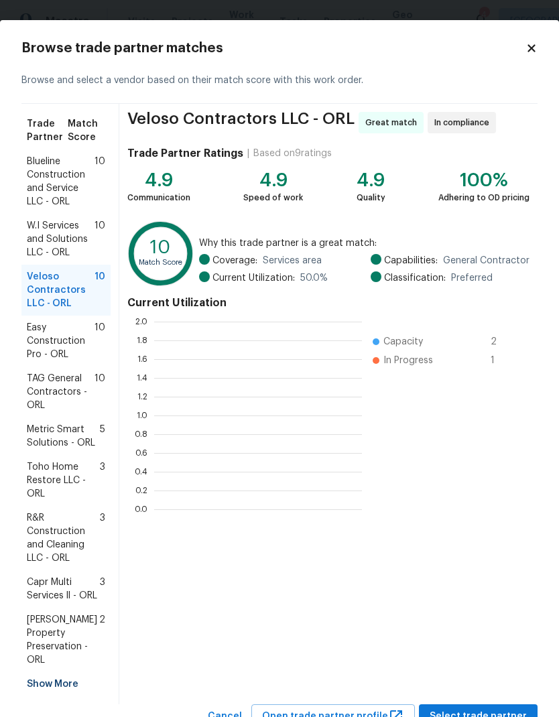
scroll to position [1, 1]
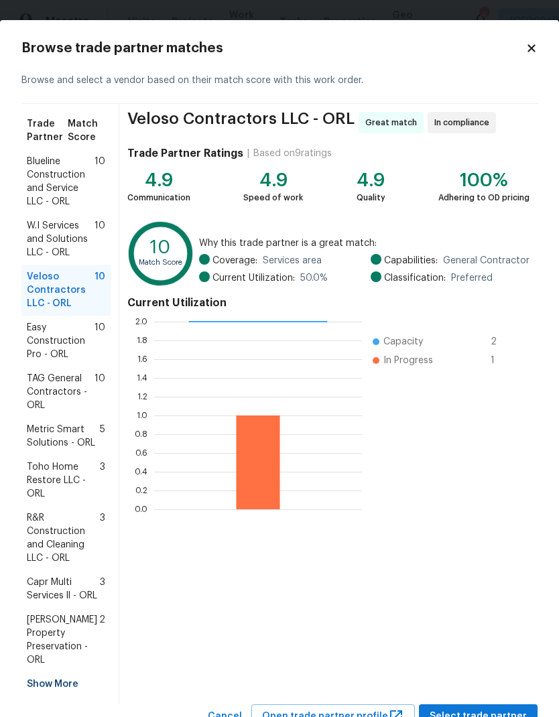
click at [510, 708] on span "Select trade partner" at bounding box center [477, 716] width 97 height 17
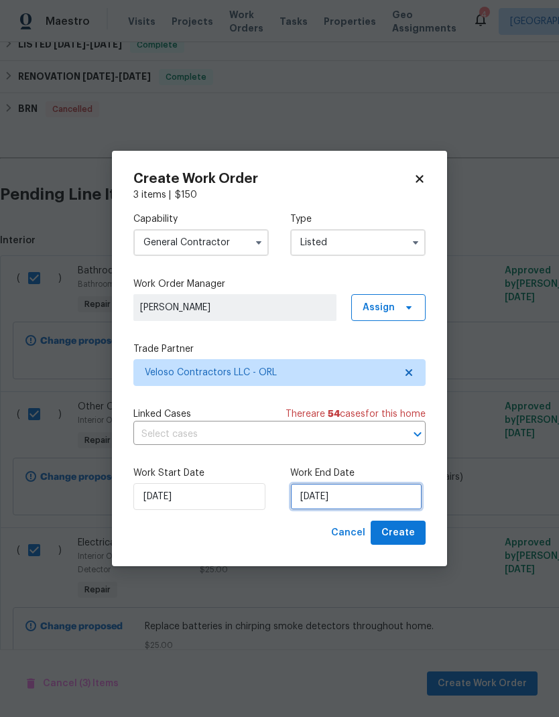
click at [374, 498] on input "[DATE]" at bounding box center [356, 496] width 132 height 27
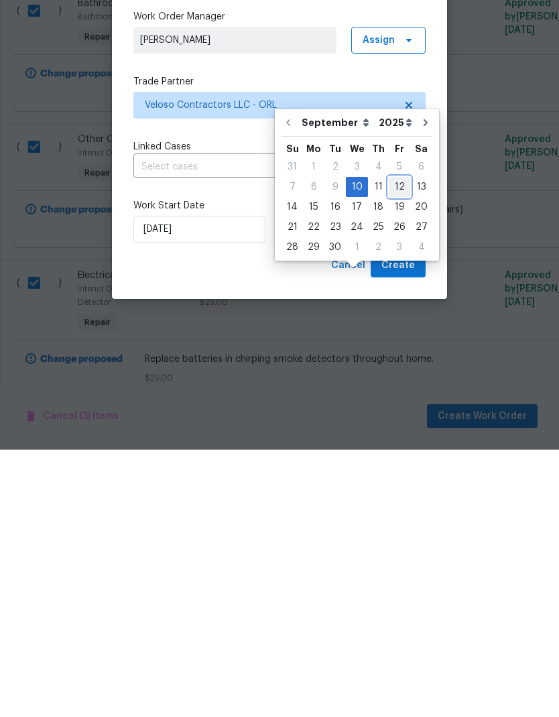
click at [395, 445] on div "12" at bounding box center [399, 454] width 21 height 19
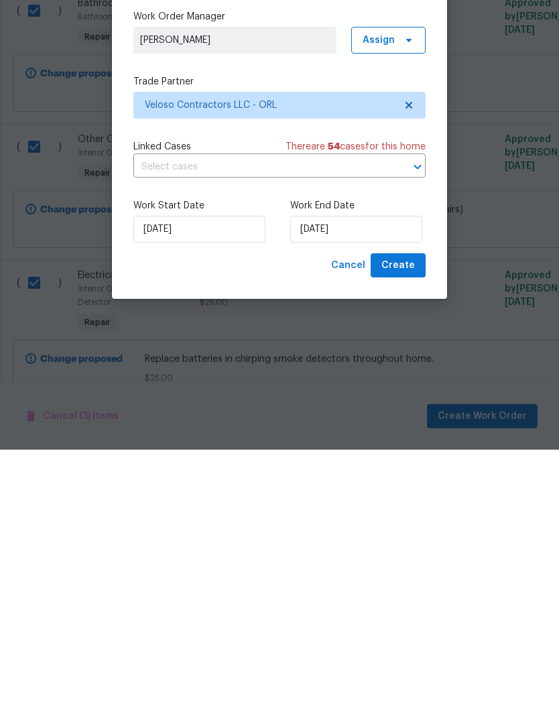
type input "[DATE]"
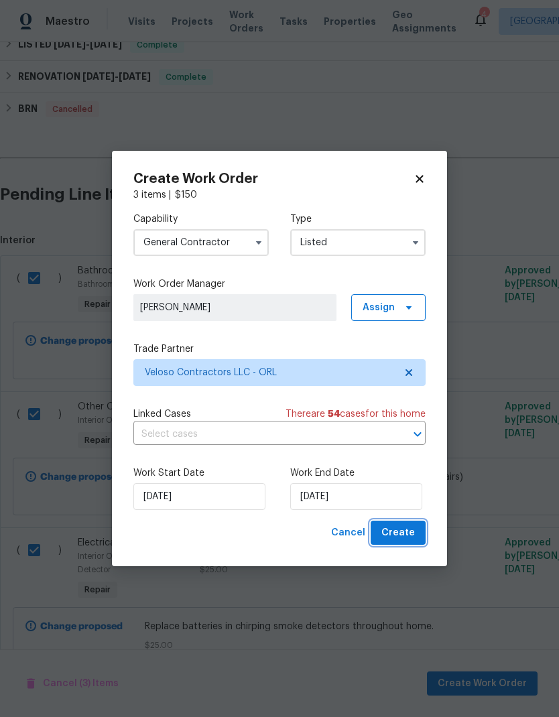
click at [414, 538] on span "Create" at bounding box center [397, 533] width 33 height 17
checkbox input "false"
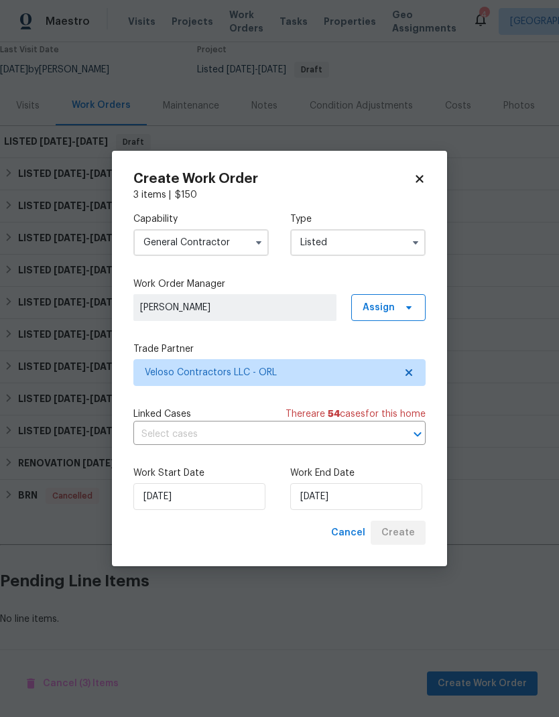
scroll to position [63, 0]
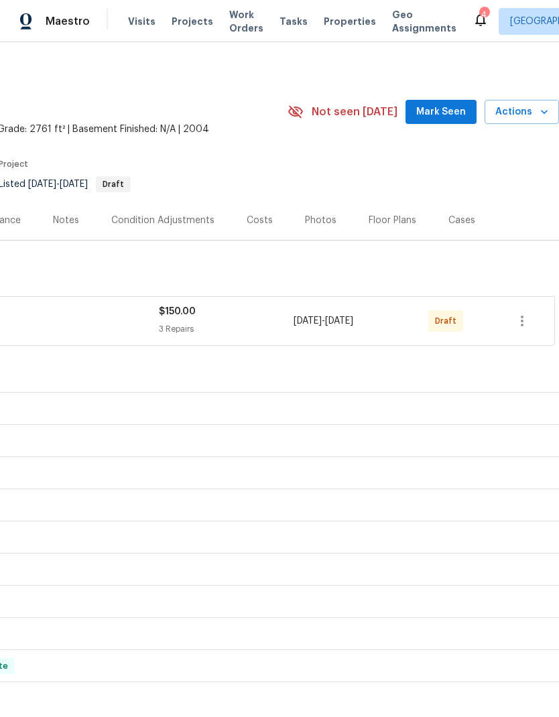
scroll to position [3, 198]
click at [523, 330] on button "button" at bounding box center [522, 321] width 32 height 32
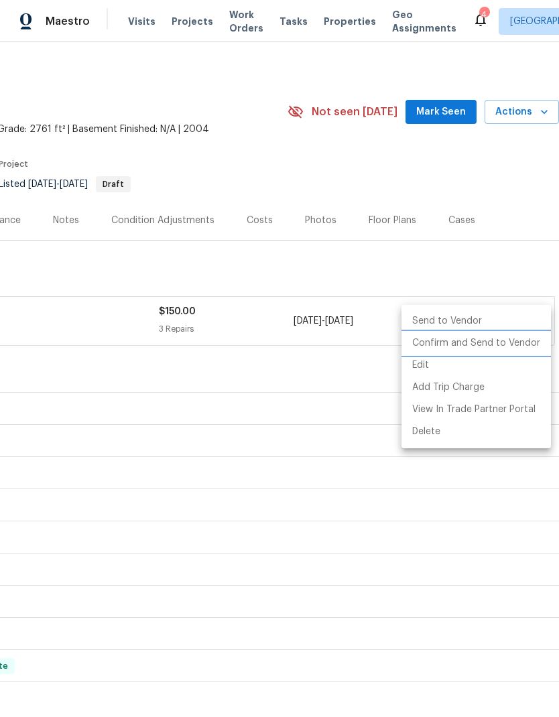
click at [516, 344] on li "Confirm and Send to Vendor" at bounding box center [475, 343] width 149 height 22
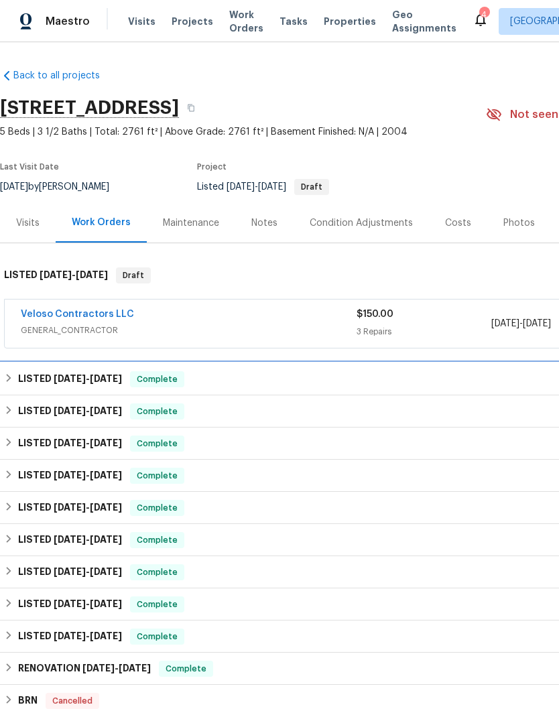
click at [100, 377] on span "[DATE]" at bounding box center [106, 378] width 32 height 9
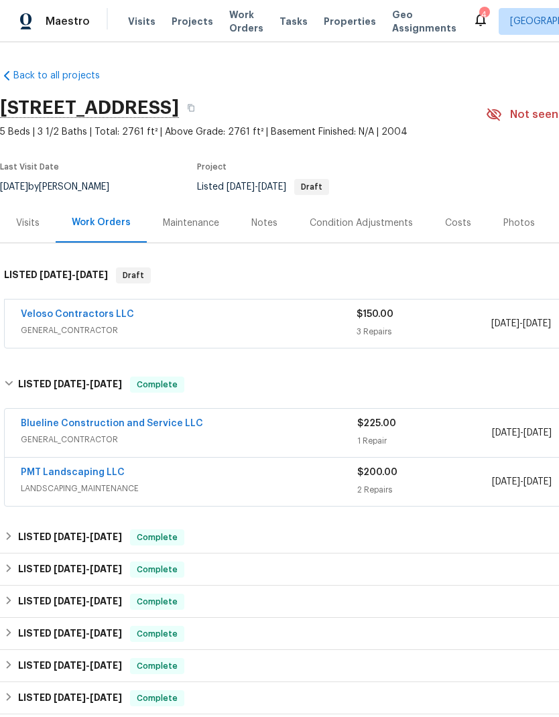
click at [114, 424] on link "Blueline Construction and Service LLC" at bounding box center [112, 423] width 182 height 9
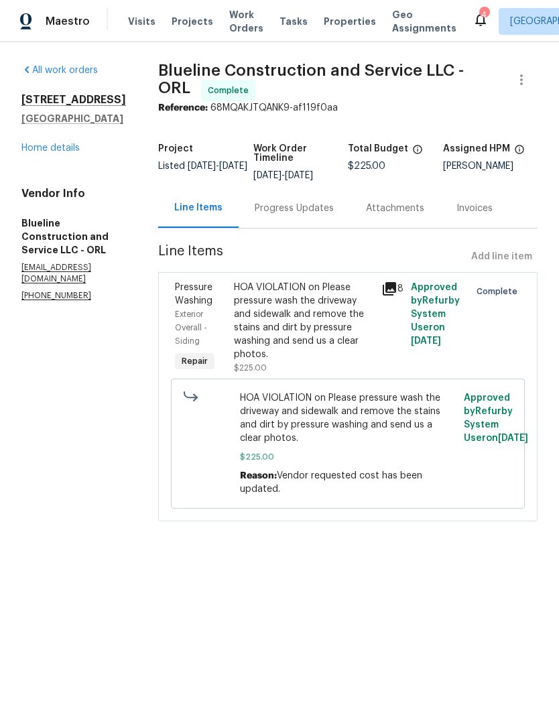
click at [75, 152] on link "Home details" at bounding box center [50, 147] width 58 height 9
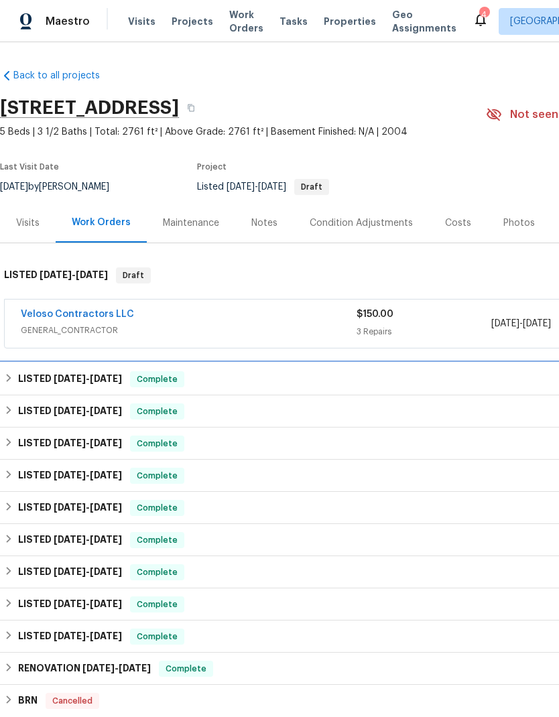
click at [113, 380] on span "[DATE]" at bounding box center [106, 378] width 32 height 9
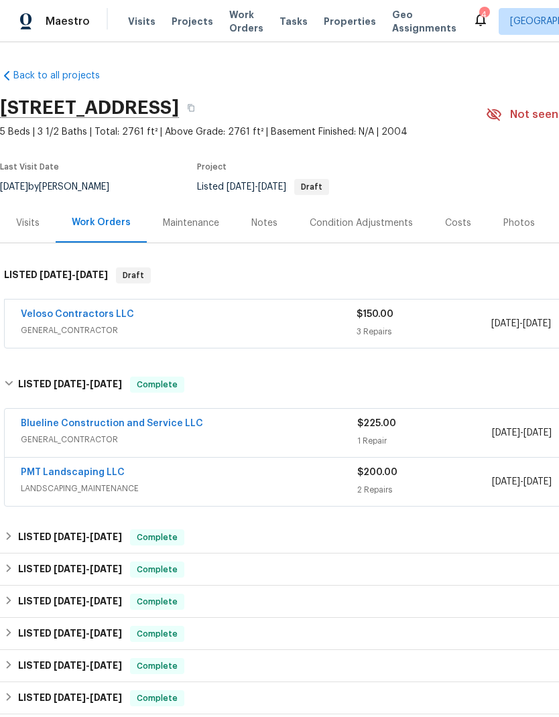
click at [93, 471] on link "PMT Landscaping LLC" at bounding box center [73, 472] width 104 height 9
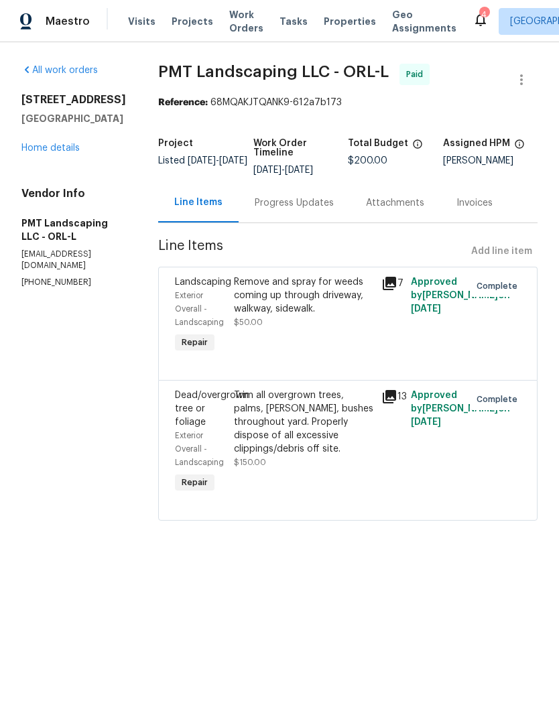
click at [68, 153] on link "Home details" at bounding box center [50, 147] width 58 height 9
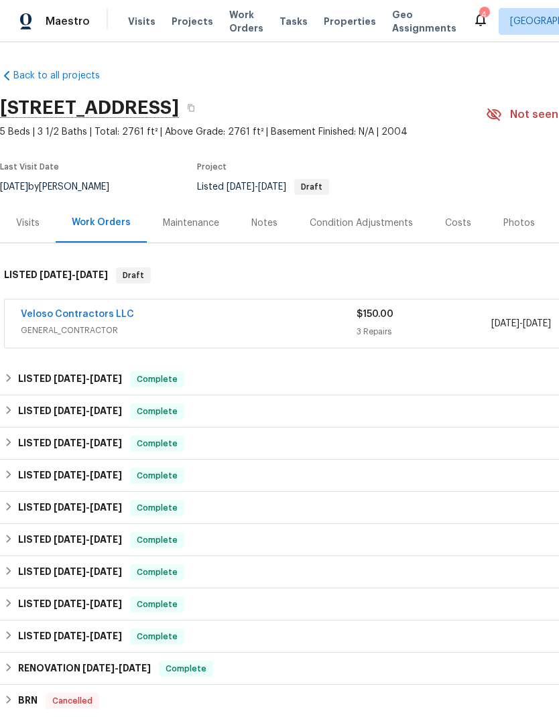
click at [109, 318] on link "Veloso Contractors LLC" at bounding box center [77, 313] width 113 height 9
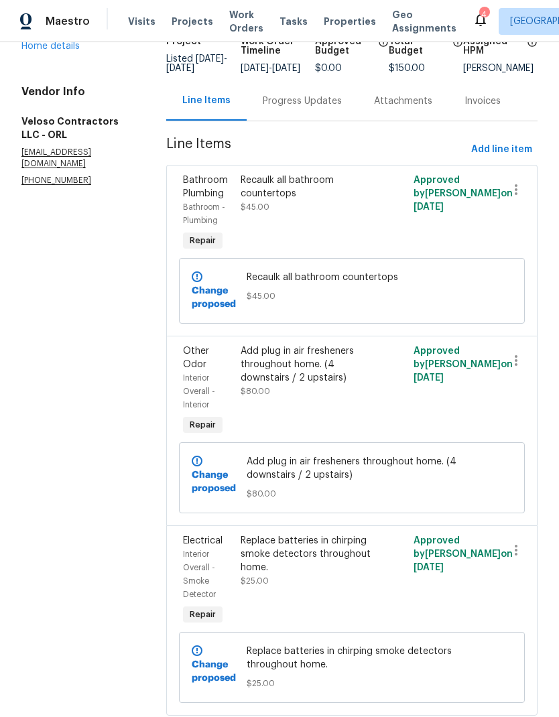
scroll to position [101, 0]
click at [70, 52] on link "Home details" at bounding box center [50, 46] width 58 height 9
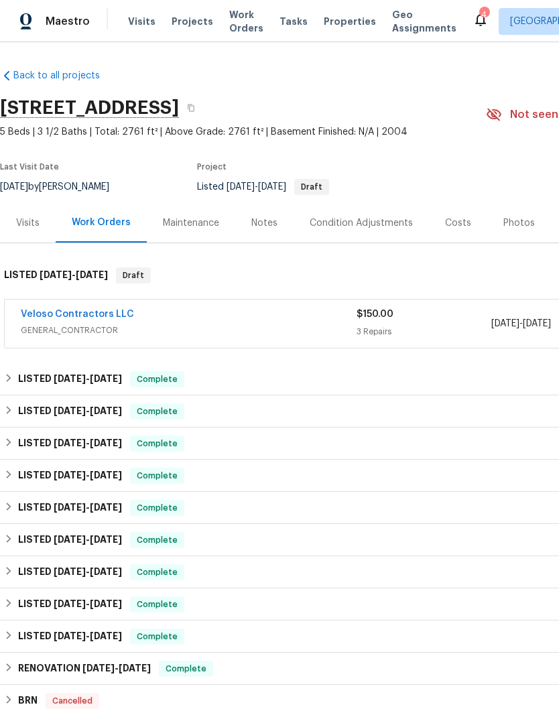
click at [106, 516] on div "LISTED [DATE] - [DATE] Complete" at bounding box center [378, 508] width 757 height 32
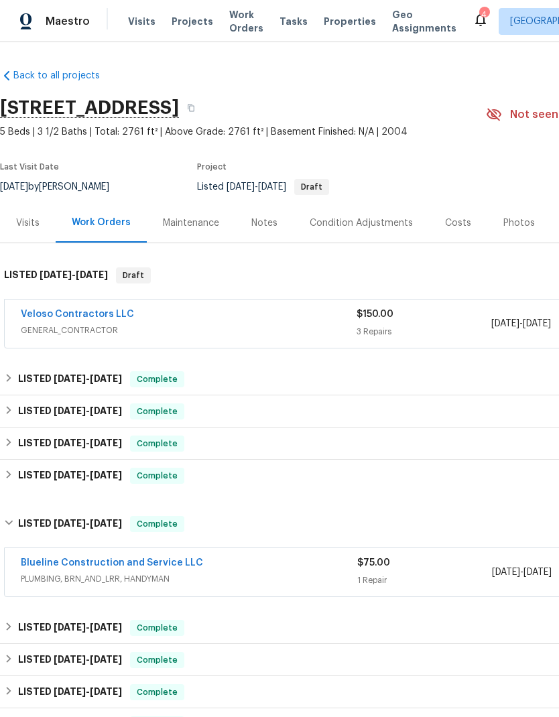
click at [108, 559] on link "Blueline Construction and Service LLC" at bounding box center [112, 562] width 182 height 9
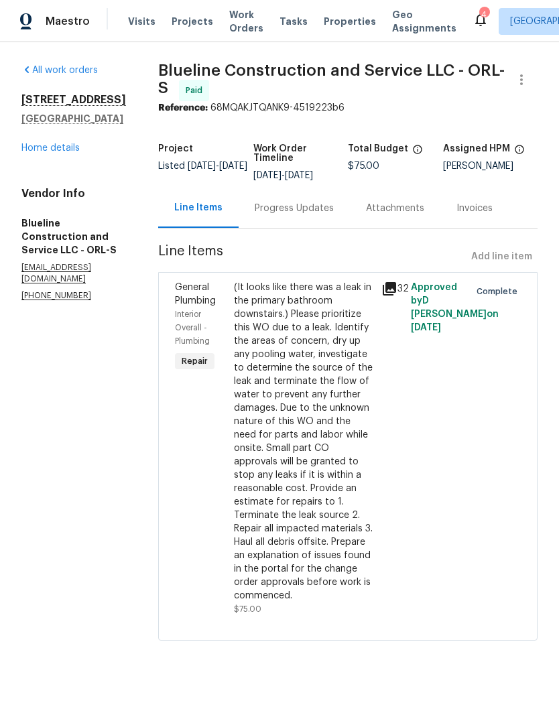
click at [78, 141] on div "[STREET_ADDRESS][PERSON_NAME] Home details" at bounding box center [73, 124] width 105 height 62
click at [73, 151] on link "Home details" at bounding box center [50, 147] width 58 height 9
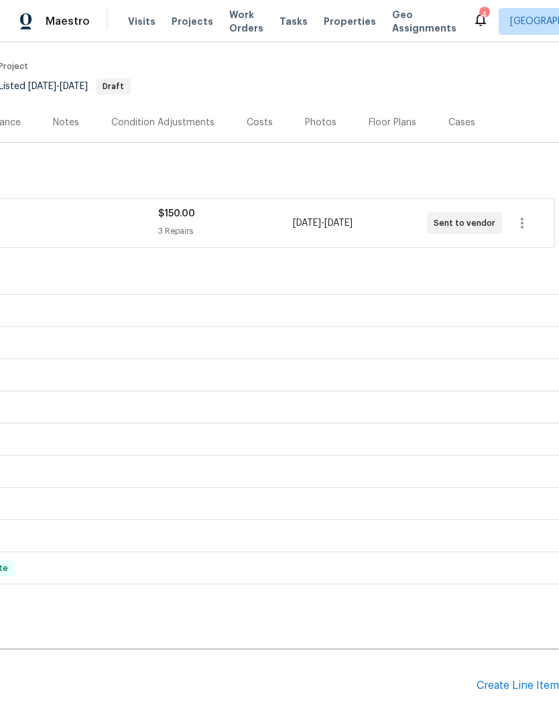
scroll to position [102, 198]
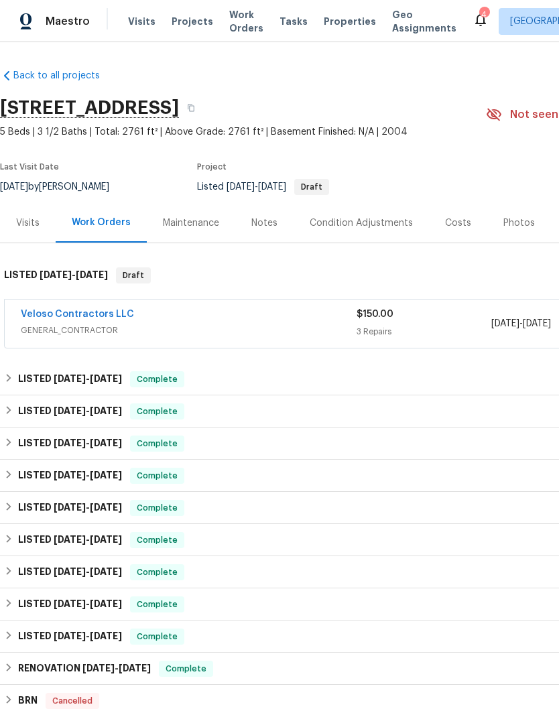
click at [98, 310] on link "Veloso Contractors LLC" at bounding box center [77, 313] width 113 height 9
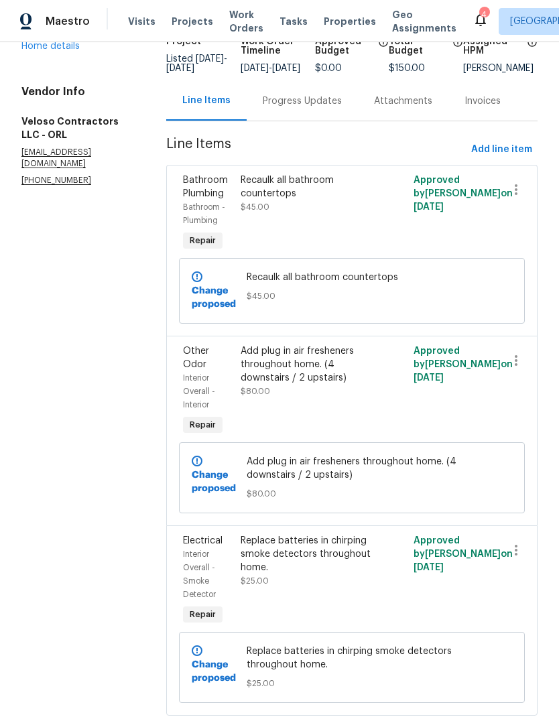
scroll to position [101, 0]
click at [506, 155] on span "Add line item" at bounding box center [501, 150] width 61 height 17
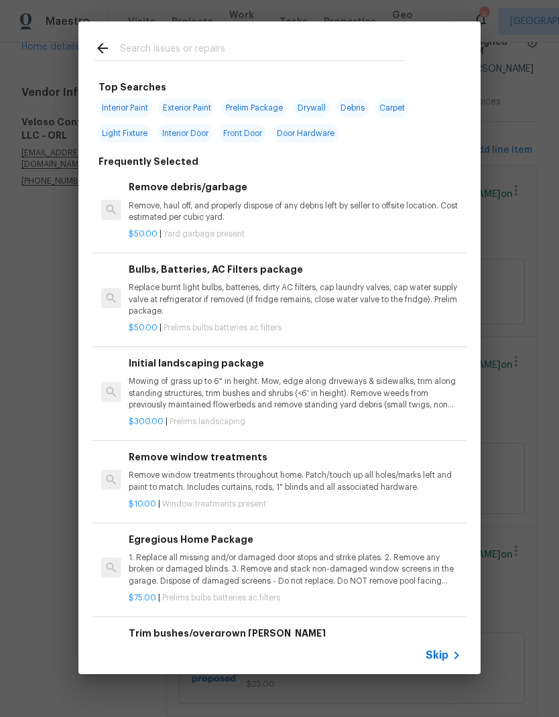
click at [230, 45] on input "text" at bounding box center [262, 50] width 284 height 20
type input "Basebo"
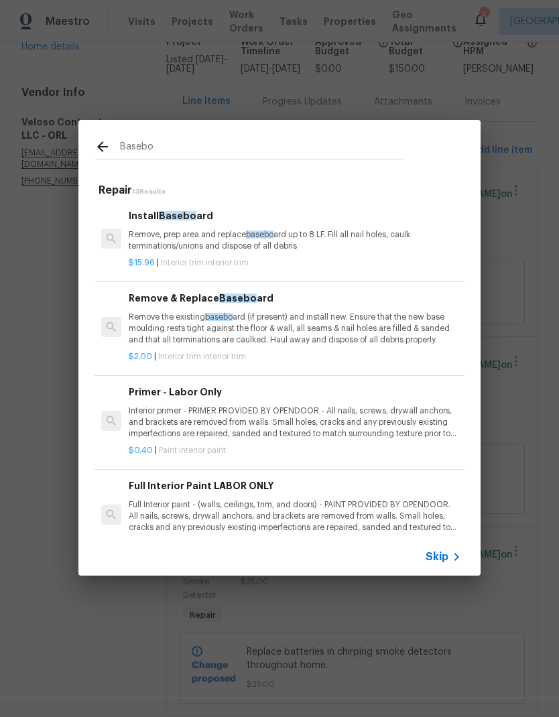
click at [306, 323] on p "Remove the existing basebo ard (if present) and install new. Ensure that the ne…" at bounding box center [295, 328] width 332 height 34
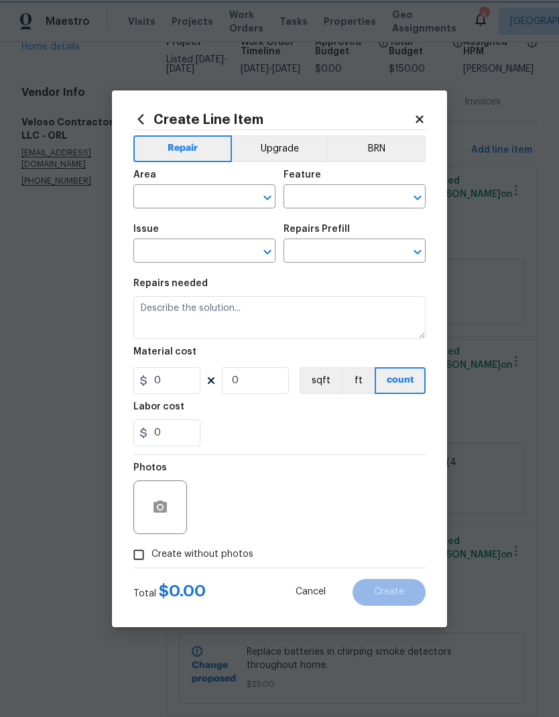
type input "Interior Trim"
type input "Remove & Replace Baseboard $2.00"
type textarea "Remove the existing baseboard (if present) and install new. Ensure that the new…"
type input "2"
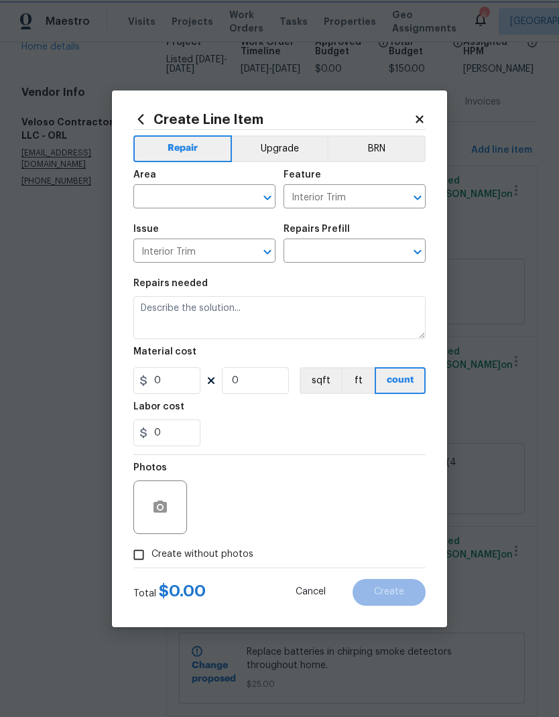
type input "1"
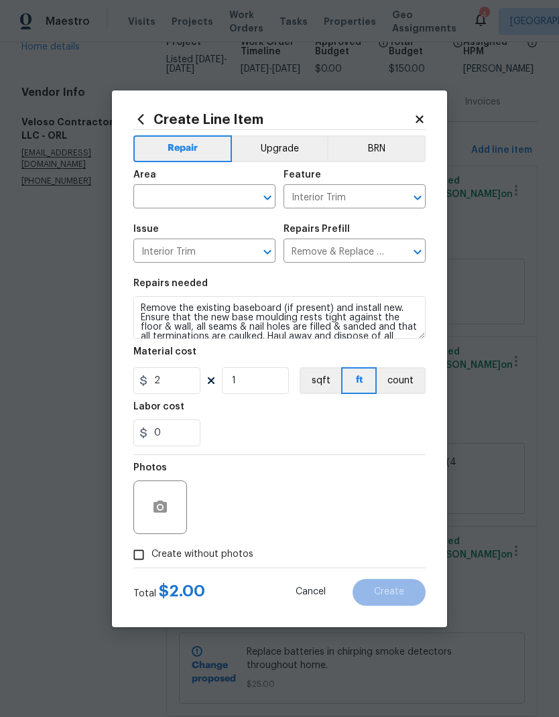
click at [223, 197] on input "text" at bounding box center [185, 198] width 105 height 21
click at [200, 250] on li "Interior Overall" at bounding box center [204, 249] width 142 height 22
type input "Interior Overall"
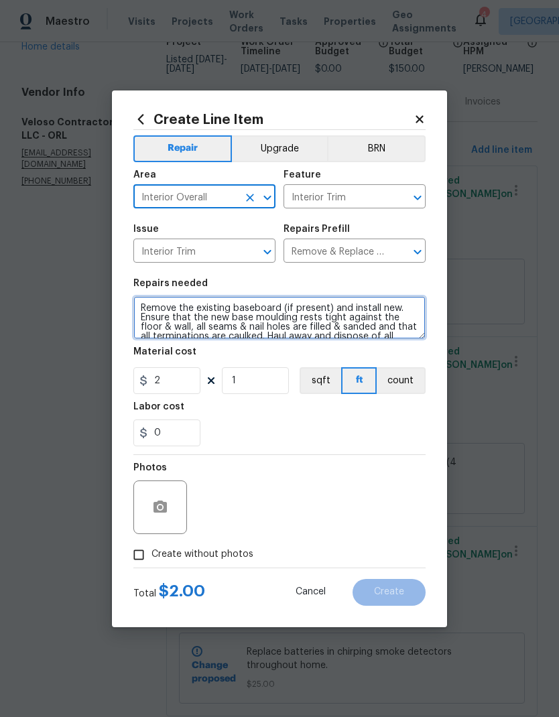
click at [170, 308] on textarea "Remove the existing baseboard (if present) and install new. Ensure that the new…" at bounding box center [279, 317] width 292 height 43
click at [169, 307] on textarea "Remove the existing baseboard (if present) and install new. Ensure that the new…" at bounding box center [279, 317] width 292 height 43
click at [167, 316] on textarea "Remove the existing baseboard (if present) and install new. Ensure that the new…" at bounding box center [279, 317] width 292 height 43
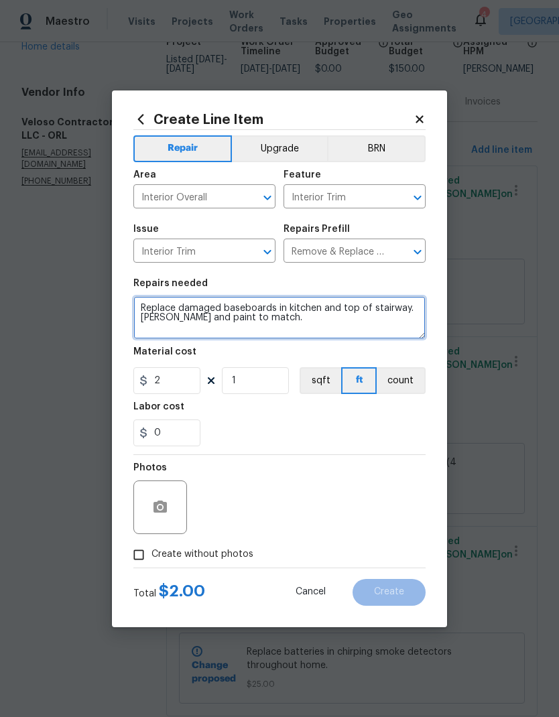
type textarea "Replace damaged baseboards in kitchen and top of stairway. Caulk and paint to m…"
click at [396, 391] on button "count" at bounding box center [400, 380] width 49 height 27
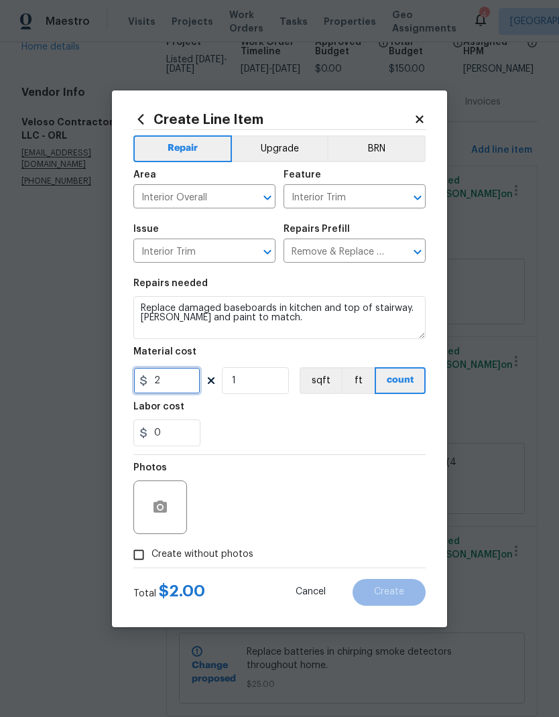
click at [189, 380] on input "2" at bounding box center [166, 380] width 67 height 27
type input "50"
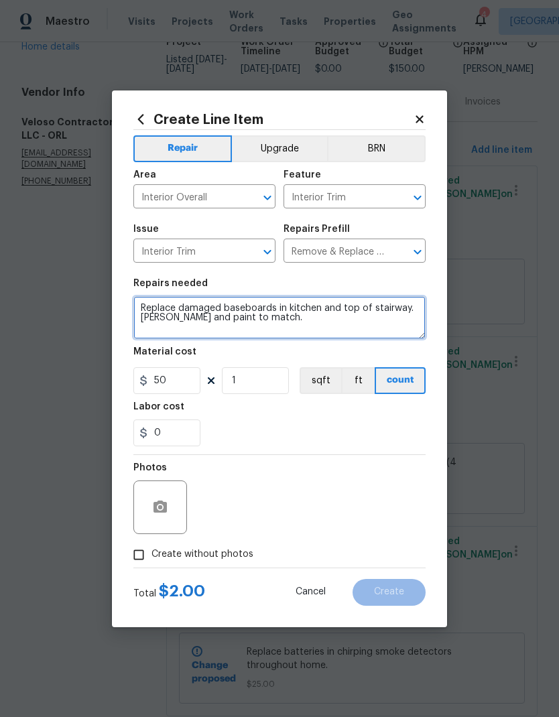
click at [324, 307] on textarea "Replace damaged baseboards in kitchen and top of stairway. Caulk and paint to m…" at bounding box center [279, 317] width 292 height 43
click at [370, 324] on textarea "Replace damaged baseboards in kitchen, by sliding glass door, and top of stairw…" at bounding box center [279, 317] width 292 height 43
type textarea "Replace damaged baseboards in kitchen, by sliding glass door, and top of stairw…"
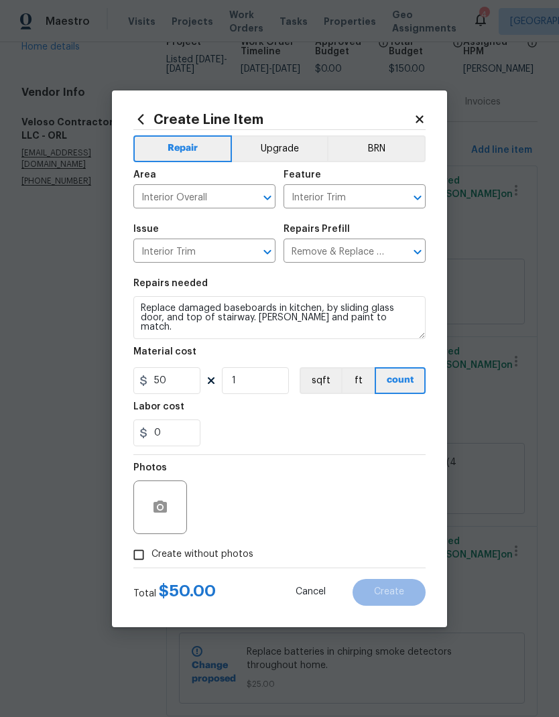
click at [305, 414] on div "Labor cost" at bounding box center [279, 410] width 292 height 17
click at [228, 559] on span "Create without photos" at bounding box center [202, 554] width 102 height 14
click at [151, 559] on input "Create without photos" at bounding box center [138, 554] width 25 height 25
checkbox input "true"
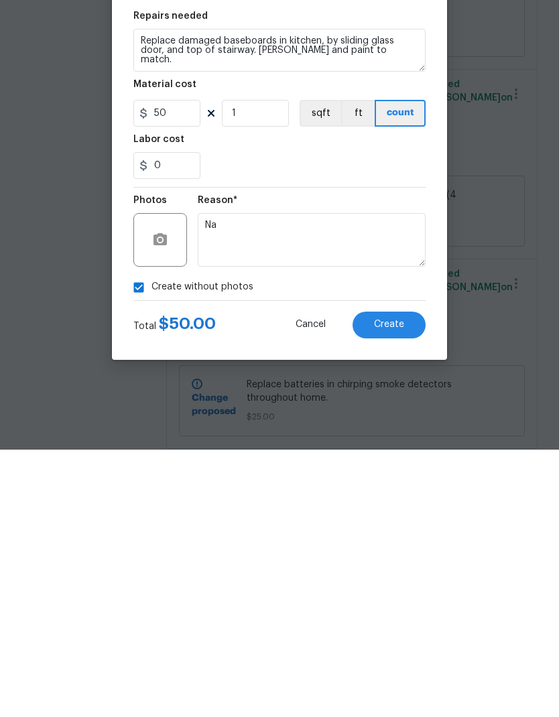
type textarea "Na"
click at [394, 579] on button "Create" at bounding box center [388, 592] width 73 height 27
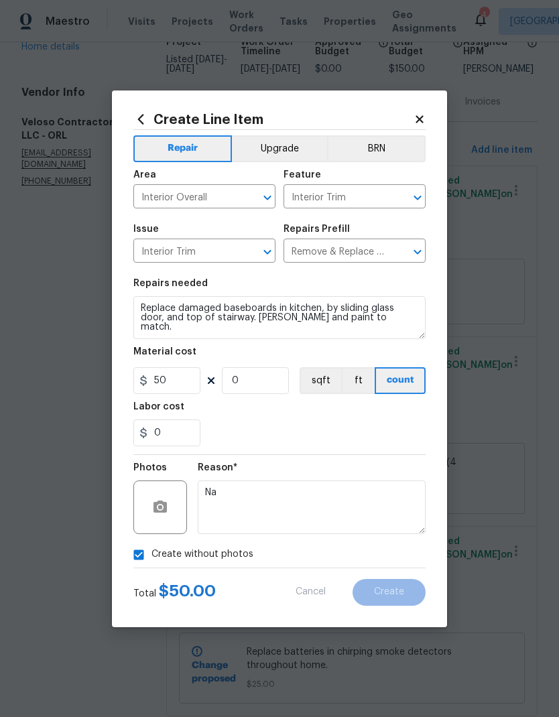
scroll to position [0, 0]
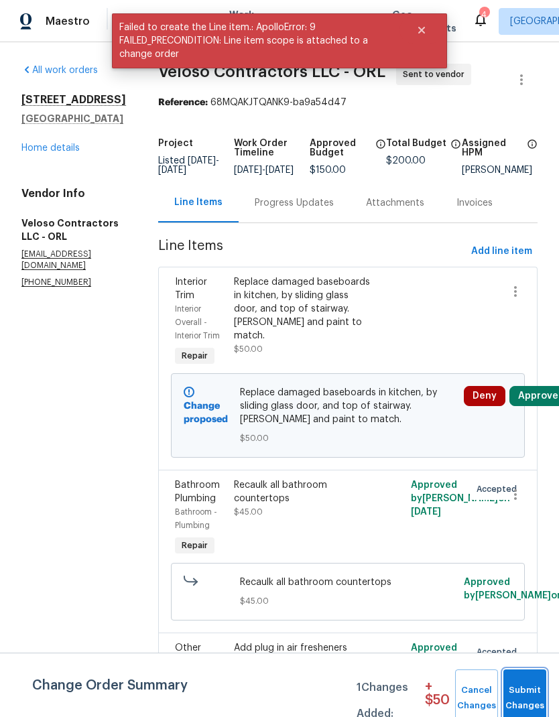
click at [529, 691] on span "Submit Changes" at bounding box center [524, 698] width 29 height 31
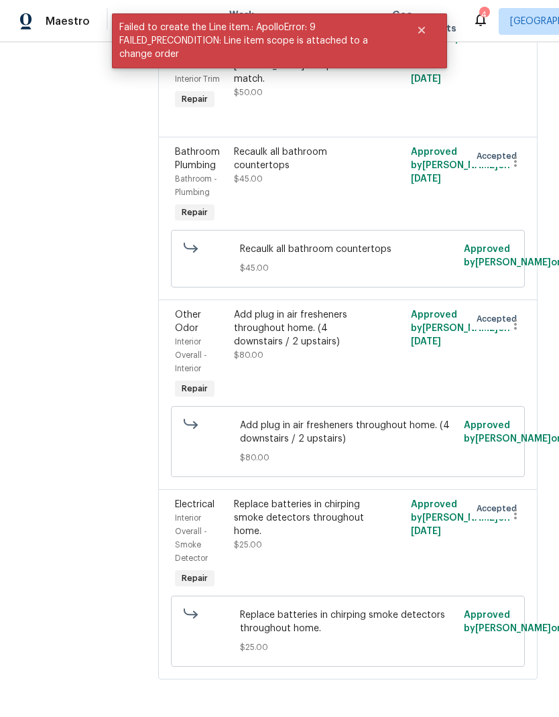
scroll to position [258, 0]
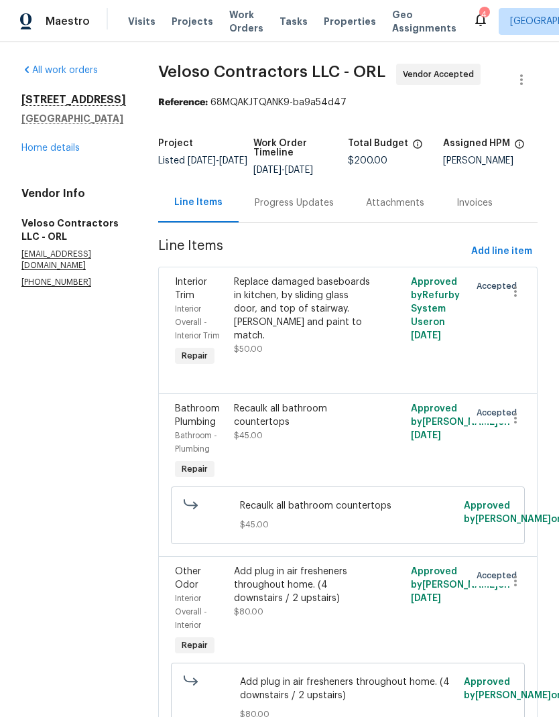
click at [62, 153] on link "Home details" at bounding box center [50, 147] width 58 height 9
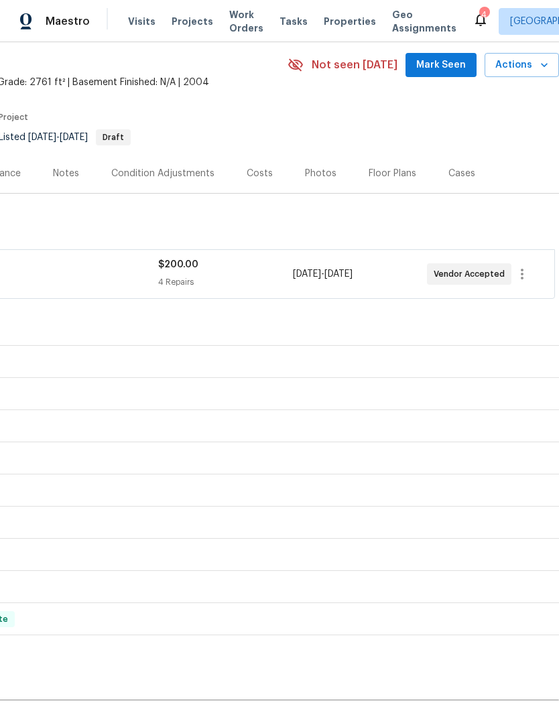
scroll to position [50, 198]
